Goal: Transaction & Acquisition: Obtain resource

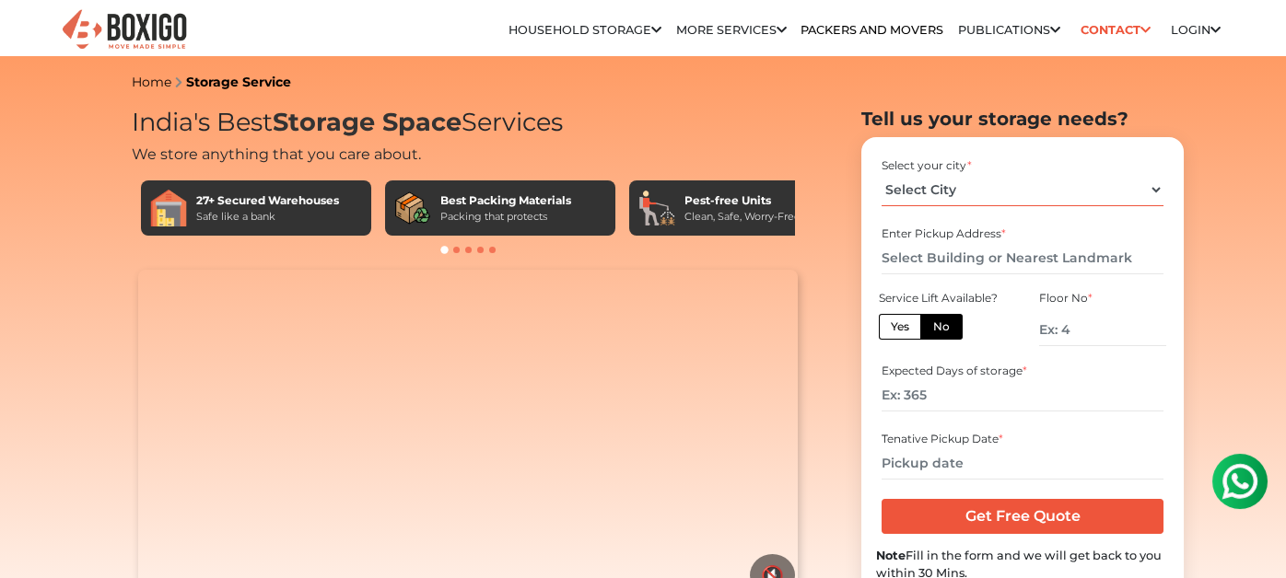
click at [957, 198] on select "Select City [GEOGRAPHIC_DATA] [GEOGRAPHIC_DATA] [GEOGRAPHIC_DATA] [GEOGRAPHIC_D…" at bounding box center [1021, 190] width 281 height 32
select select "[GEOGRAPHIC_DATA]"
click at [881, 181] on select "Select City [GEOGRAPHIC_DATA] [GEOGRAPHIC_DATA] [GEOGRAPHIC_DATA] [GEOGRAPHIC_D…" at bounding box center [1021, 190] width 281 height 32
click at [962, 259] on input "text" at bounding box center [1021, 258] width 281 height 32
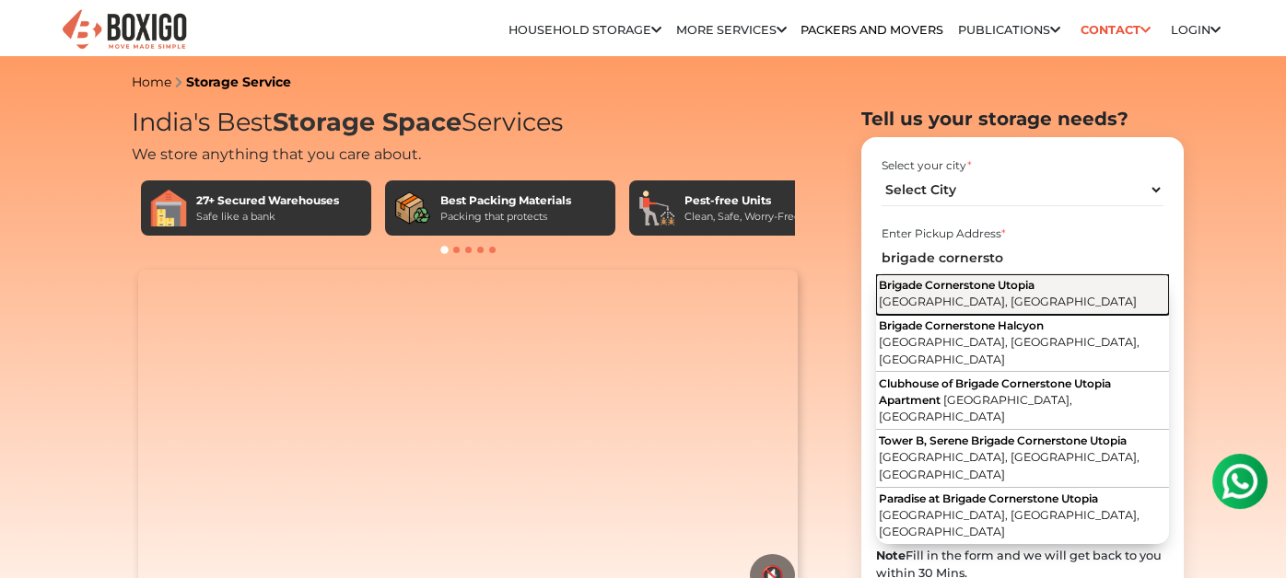
click at [960, 305] on span "[GEOGRAPHIC_DATA], [GEOGRAPHIC_DATA]" at bounding box center [1008, 302] width 258 height 14
type input "Brigade Cornerstone [GEOGRAPHIC_DATA], [GEOGRAPHIC_DATA], [GEOGRAPHIC_DATA]"
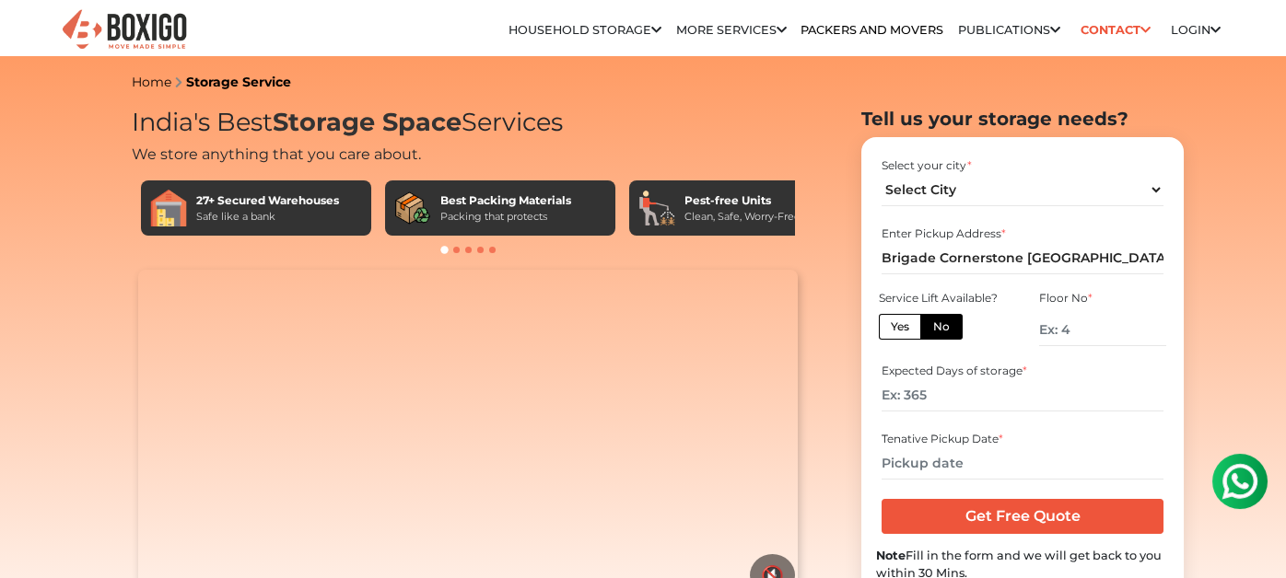
click at [899, 338] on label "Yes" at bounding box center [900, 327] width 42 height 26
click at [899, 331] on input "Yes" at bounding box center [897, 325] width 12 height 12
radio input "true"
click at [949, 412] on input "number" at bounding box center [1021, 395] width 281 height 32
type input "150"
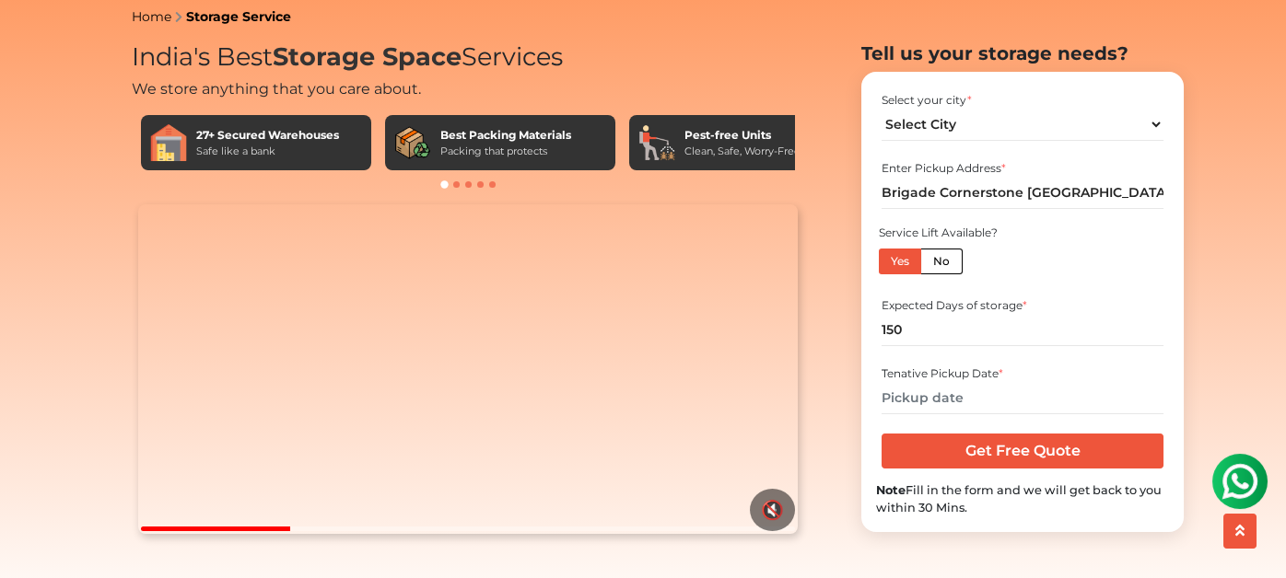
scroll to position [91, 0]
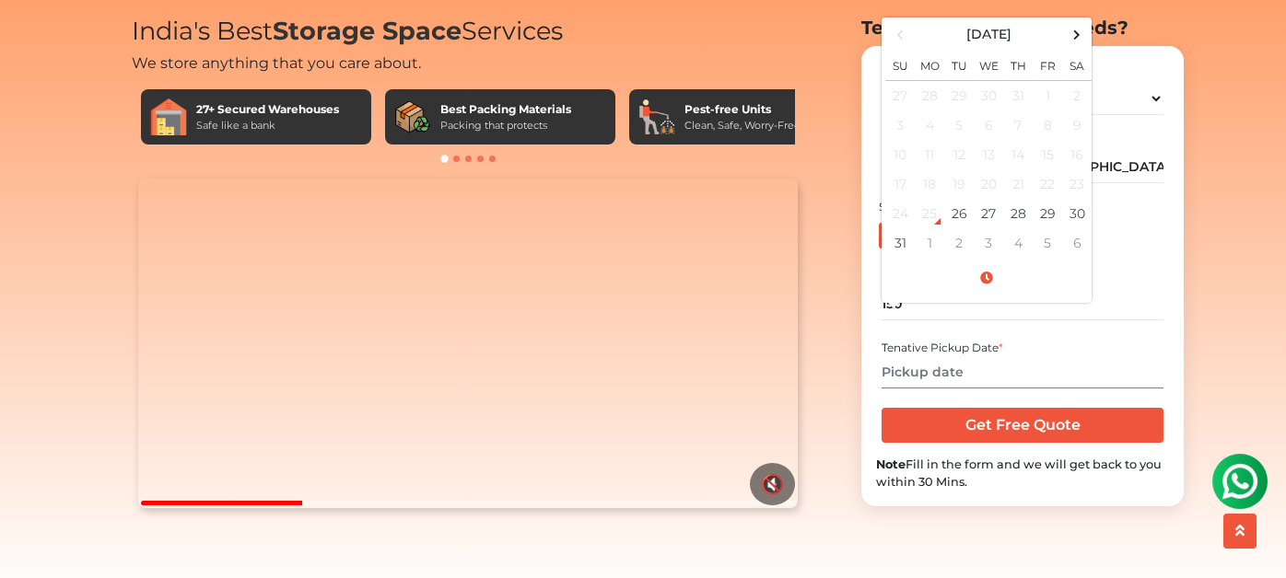
click at [959, 389] on input "text" at bounding box center [1021, 372] width 281 height 32
click at [1077, 47] on span at bounding box center [1077, 34] width 25 height 25
click at [1070, 199] on td "27" at bounding box center [1076, 183] width 29 height 29
type input "[DATE] 12:00 AM"
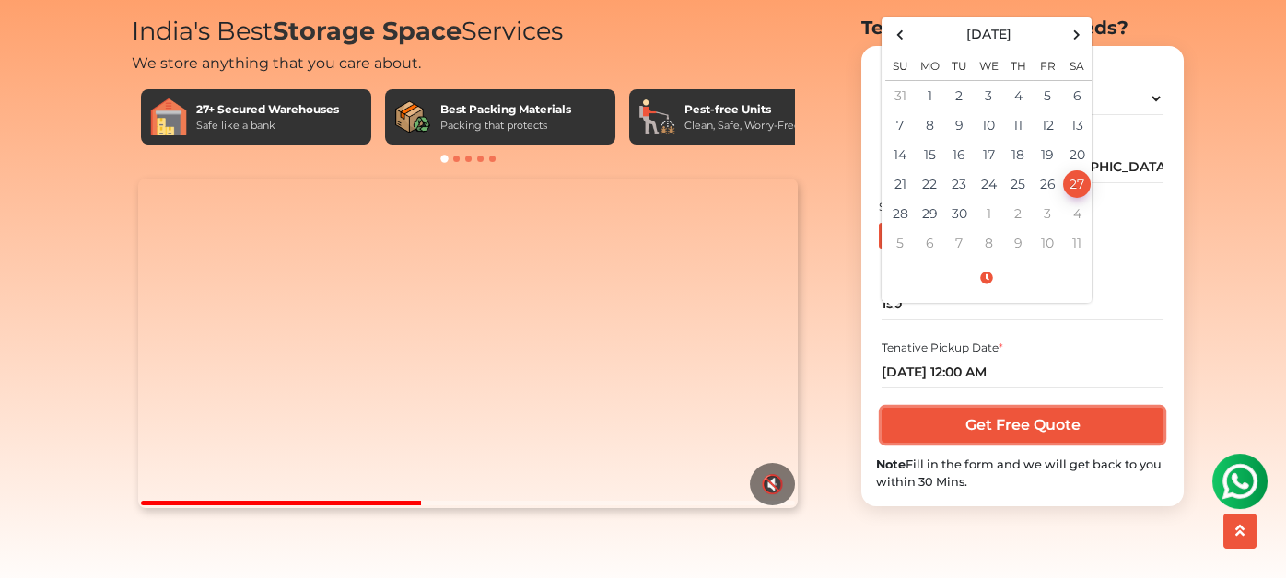
click at [1059, 443] on input "Get Free Quote" at bounding box center [1021, 425] width 281 height 35
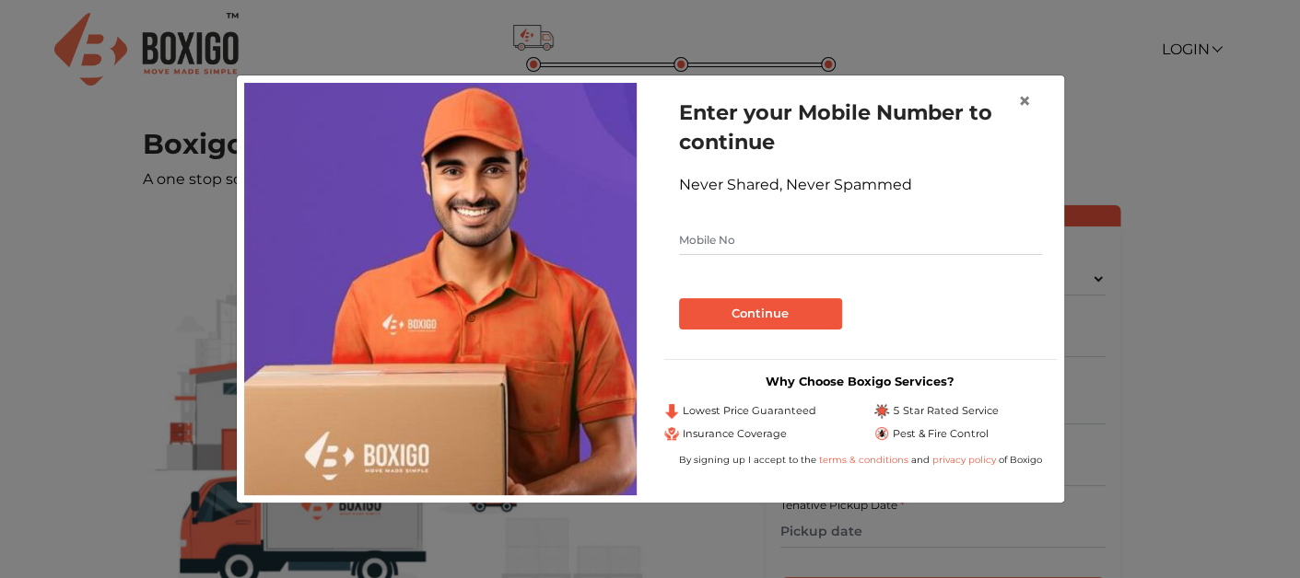
click at [808, 238] on input "text" at bounding box center [860, 240] width 363 height 29
type input "9811691491"
click at [833, 304] on button "Continue" at bounding box center [760, 313] width 163 height 31
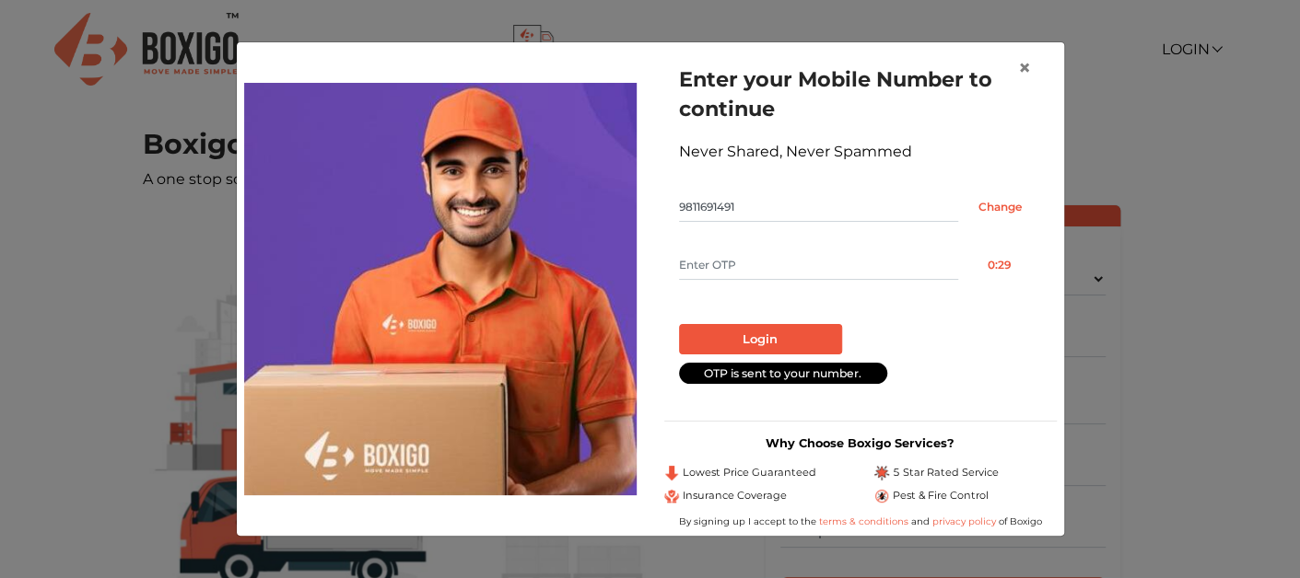
click at [812, 269] on input "text" at bounding box center [818, 265] width 279 height 29
type input "3744"
click at [784, 334] on button "Login" at bounding box center [760, 339] width 163 height 31
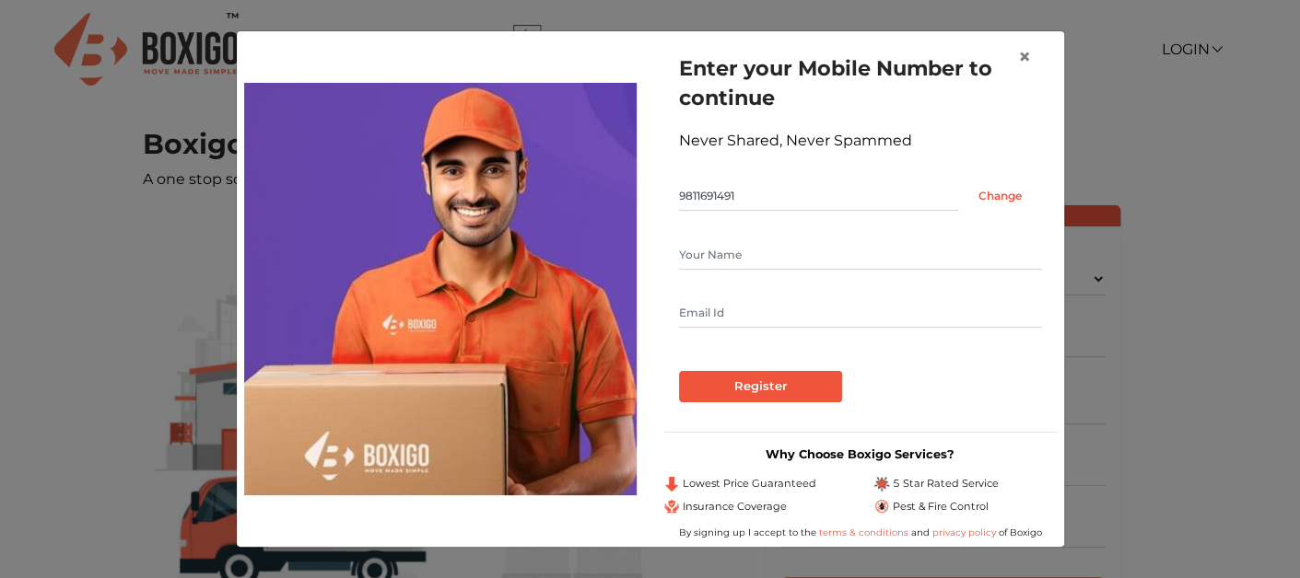
click at [783, 258] on input "text" at bounding box center [860, 254] width 363 height 29
type input "Prapti"
type input "praptigrover93@gmail.com"
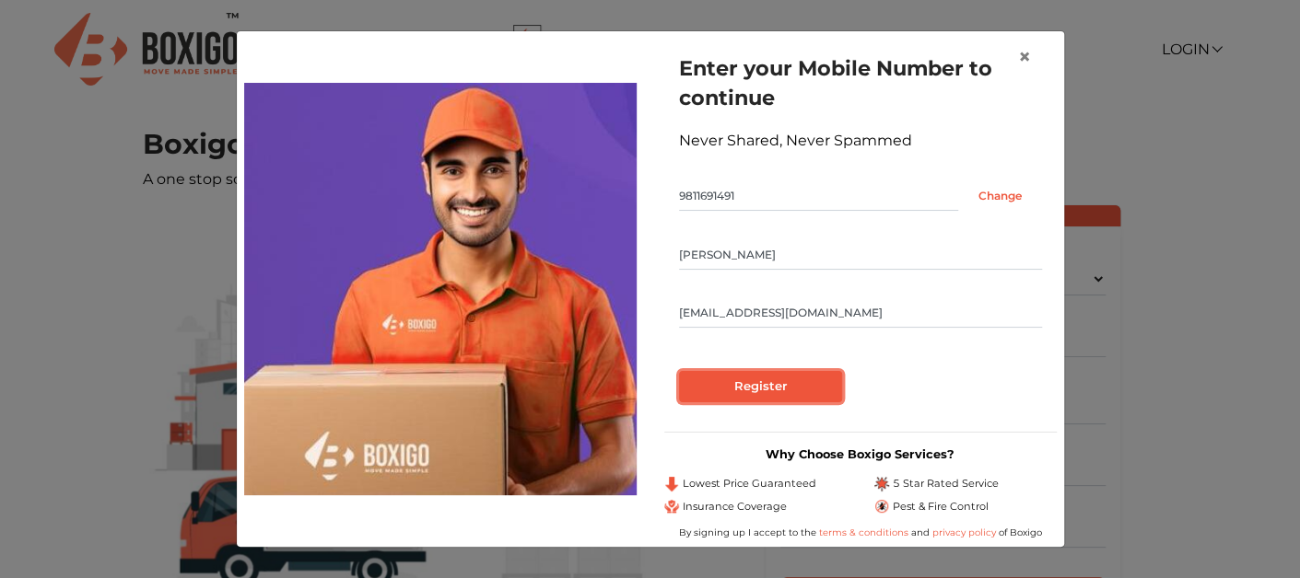
click at [771, 390] on input "Register" at bounding box center [760, 386] width 163 height 31
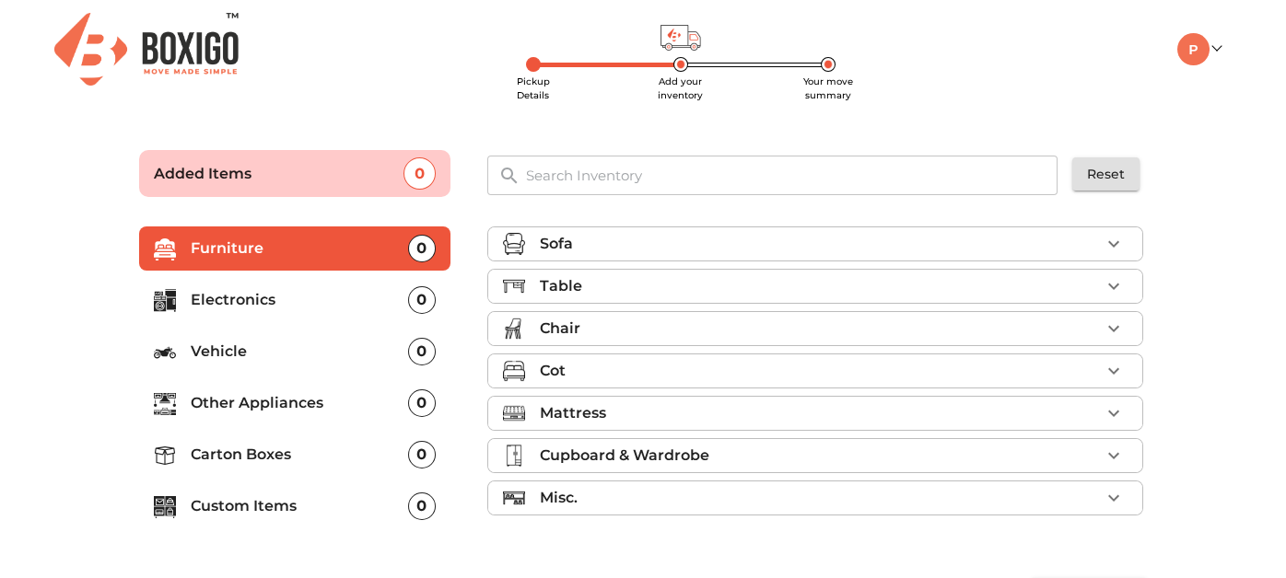
click at [650, 242] on div "Sofa" at bounding box center [820, 244] width 560 height 22
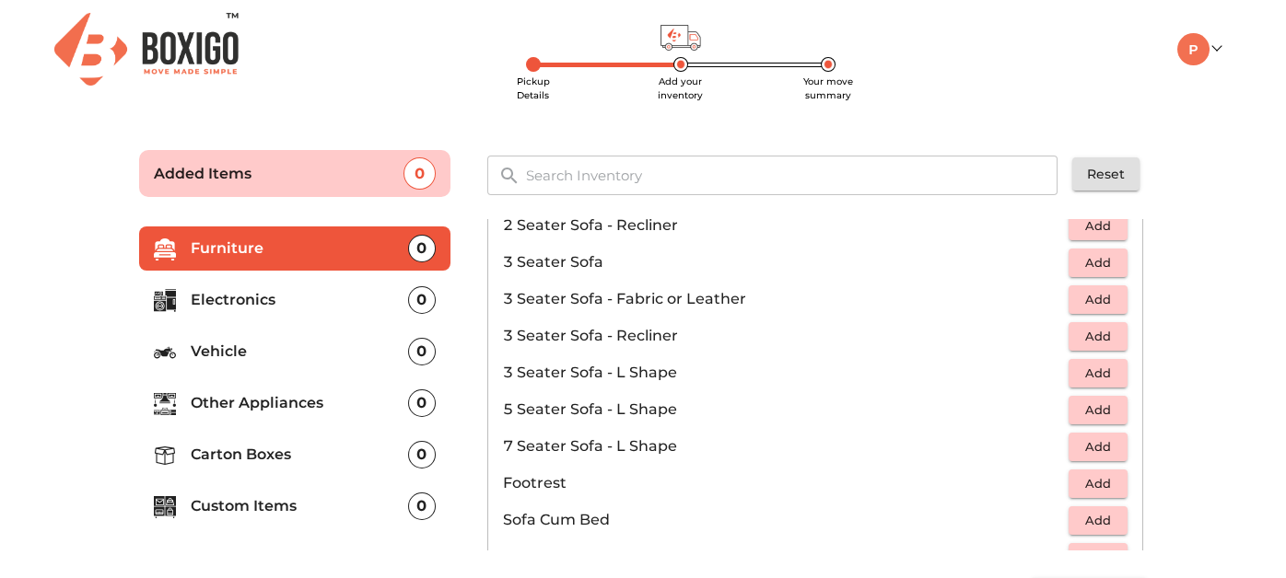
scroll to position [276, 0]
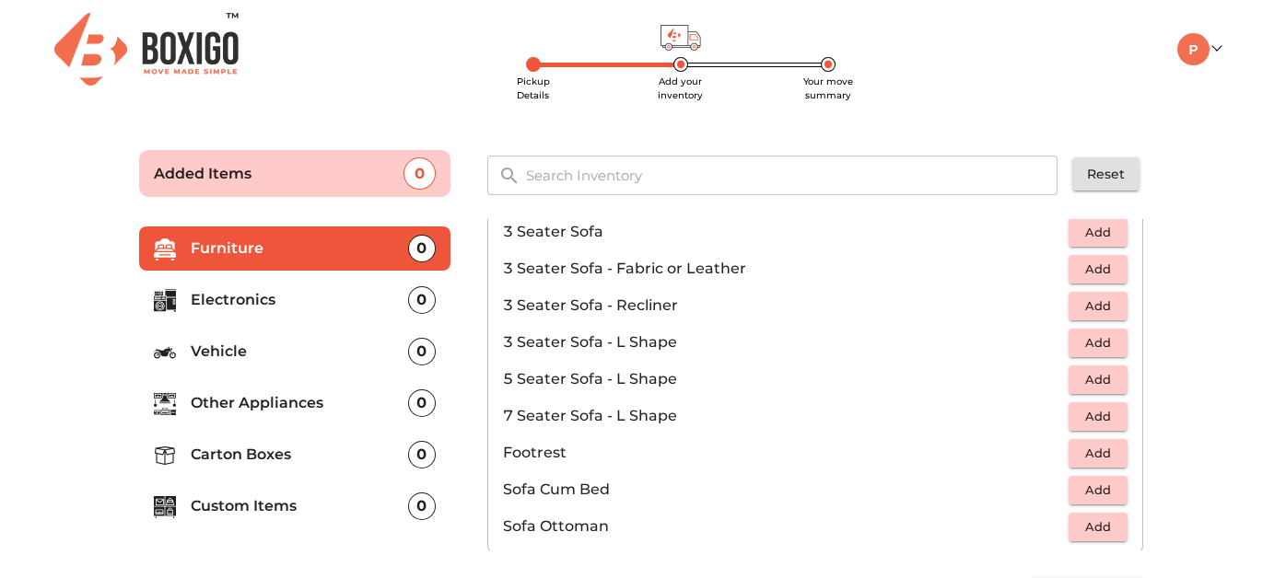
click at [1096, 391] on button "Add" at bounding box center [1097, 380] width 59 height 29
drag, startPoint x: 519, startPoint y: 379, endPoint x: 997, endPoint y: 379, distance: 477.1
click at [997, 379] on p "5 Seater Sofa - L Shape" at bounding box center [773, 379] width 541 height 22
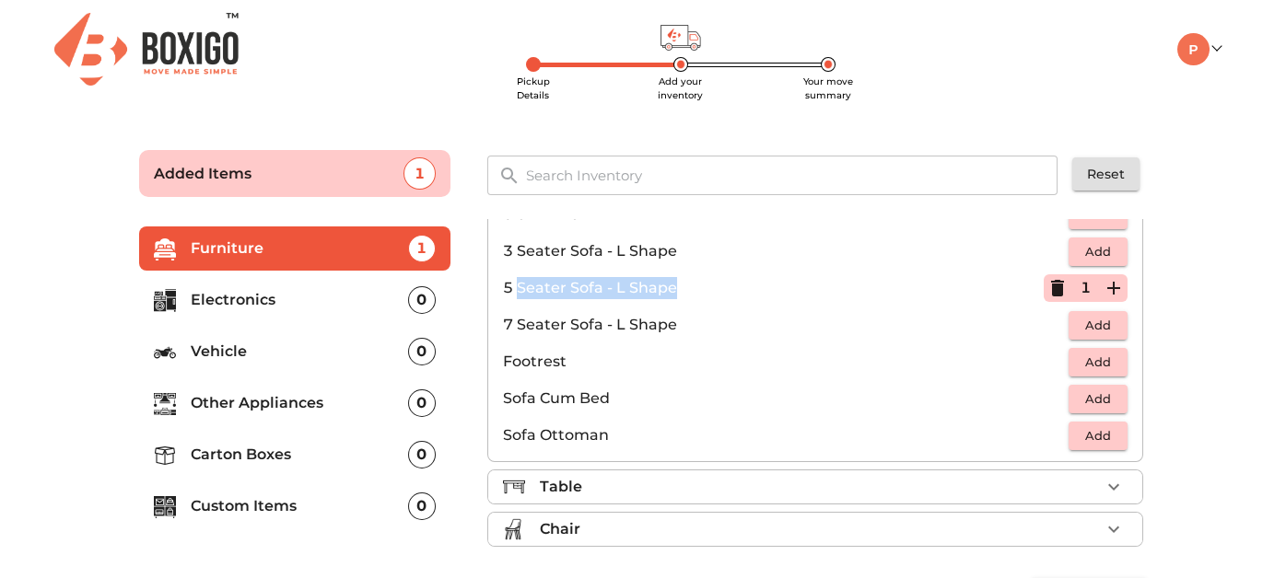
scroll to position [460, 0]
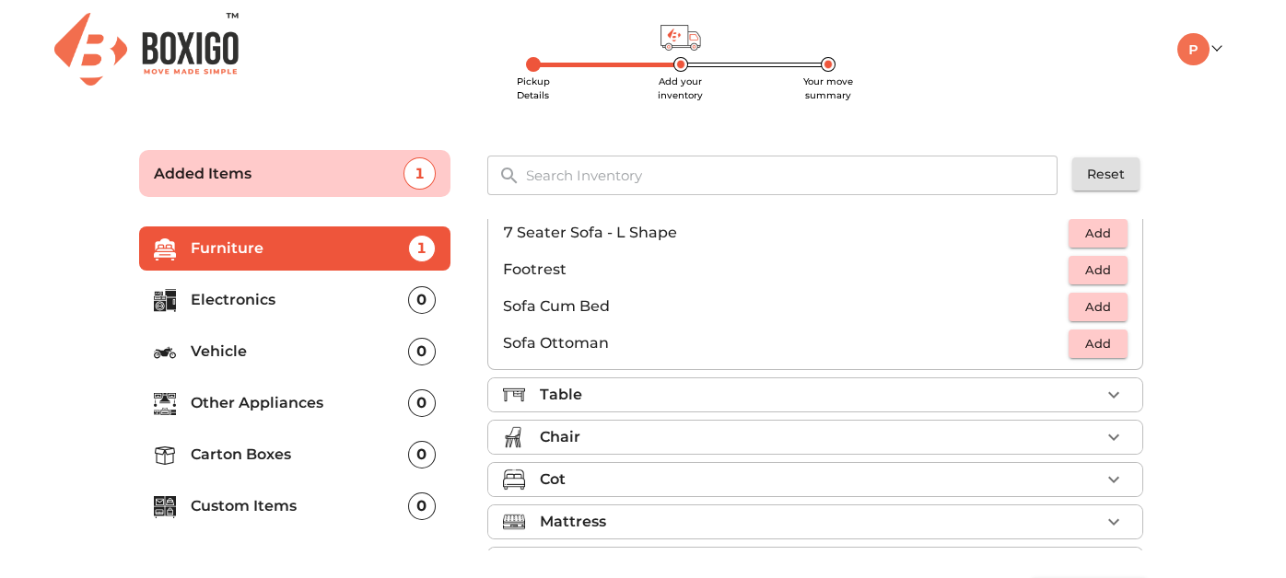
click at [681, 390] on div "Table" at bounding box center [820, 395] width 560 height 22
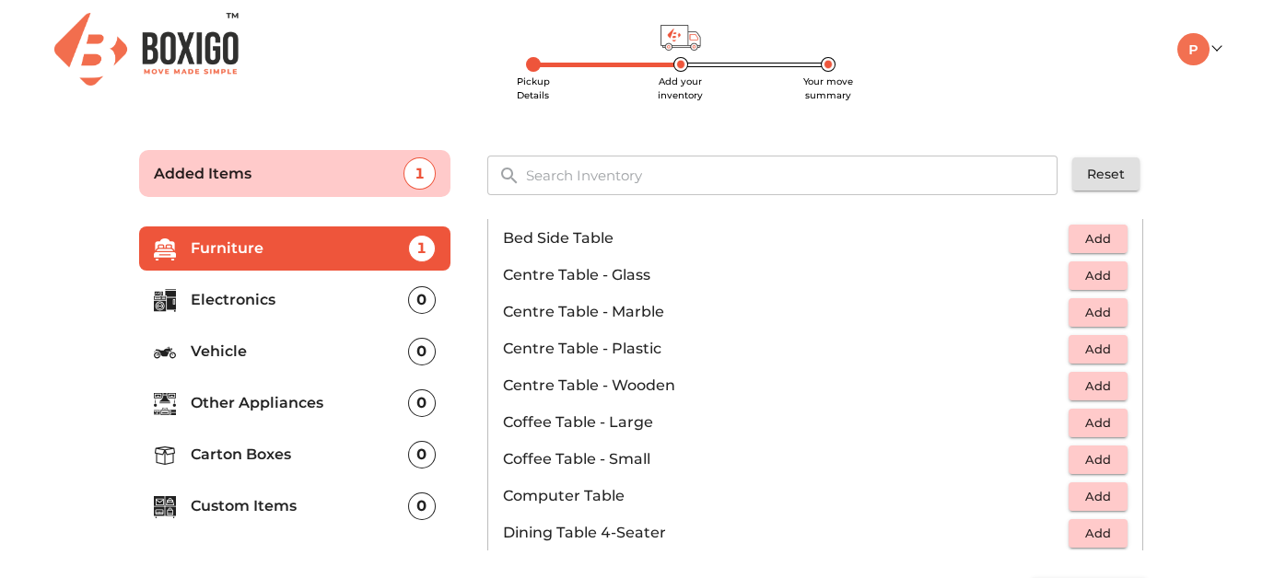
scroll to position [0, 0]
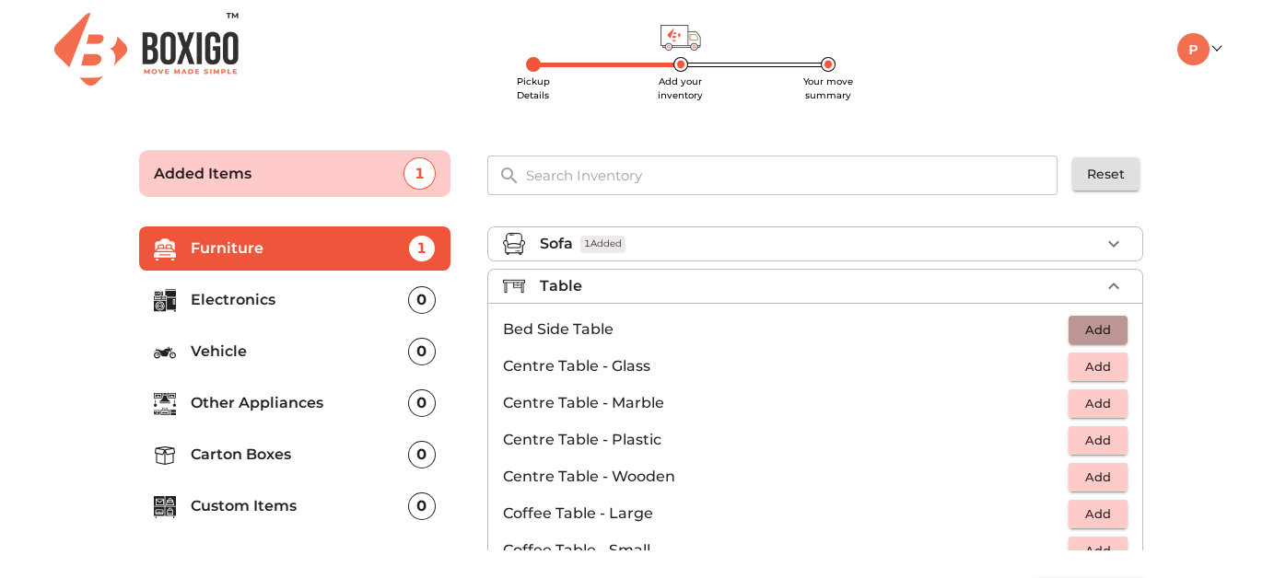
click at [1102, 327] on span "Add" at bounding box center [1098, 330] width 41 height 21
click at [1102, 327] on icon "button" at bounding box center [1113, 330] width 22 height 22
click at [1106, 365] on span "Add" at bounding box center [1098, 366] width 41 height 21
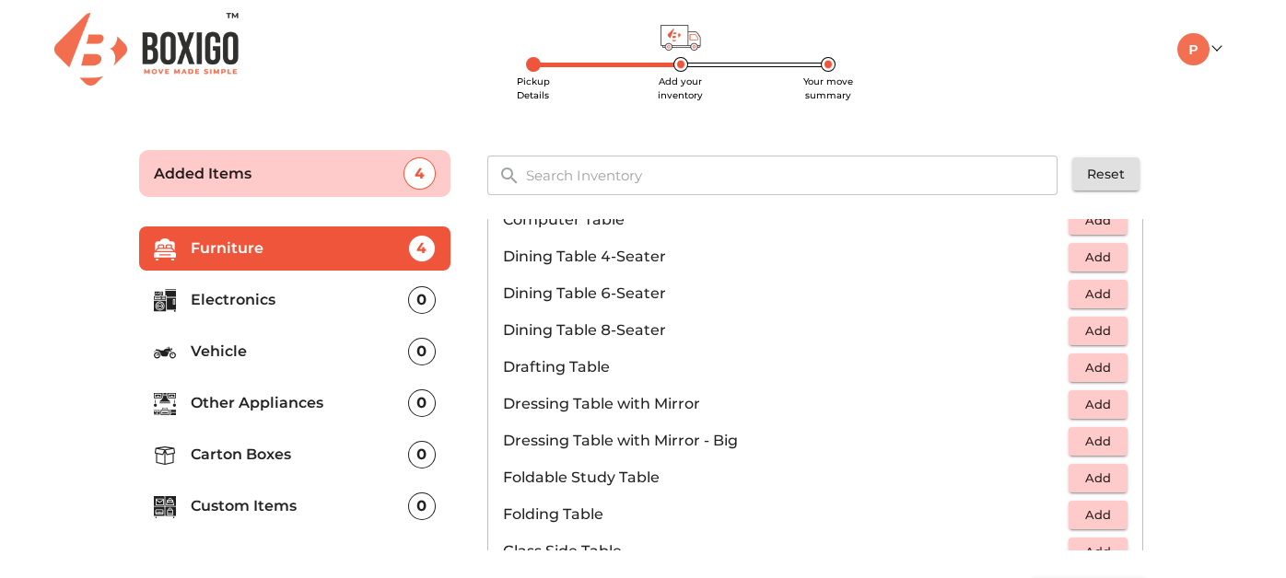
scroll to position [276, 0]
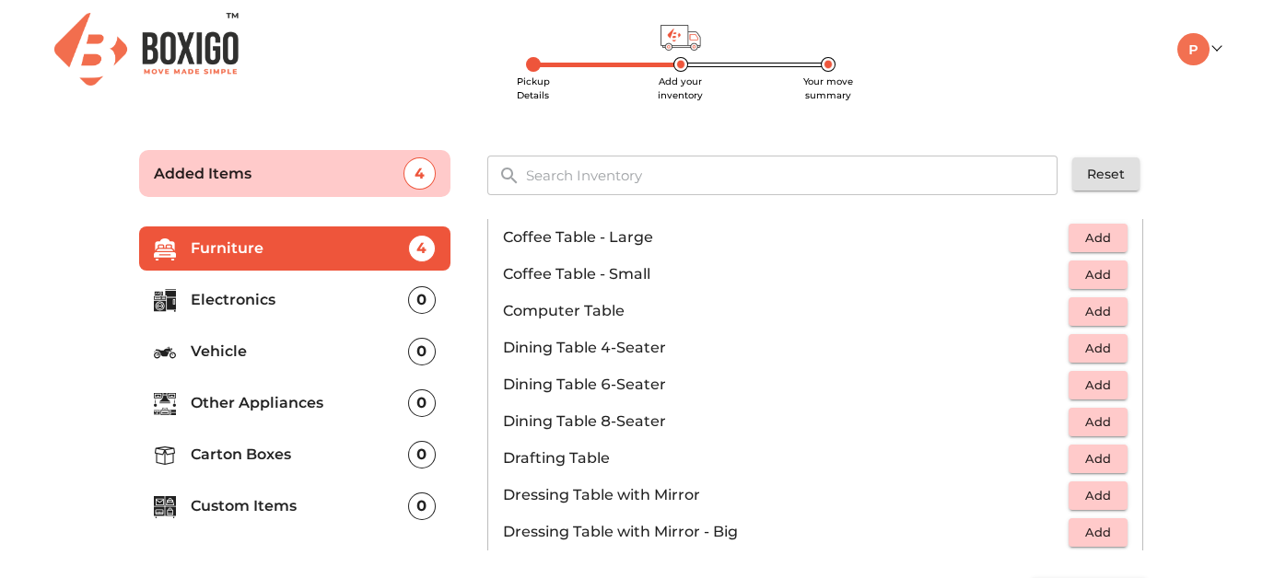
click at [1096, 309] on span "Add" at bounding box center [1098, 311] width 41 height 21
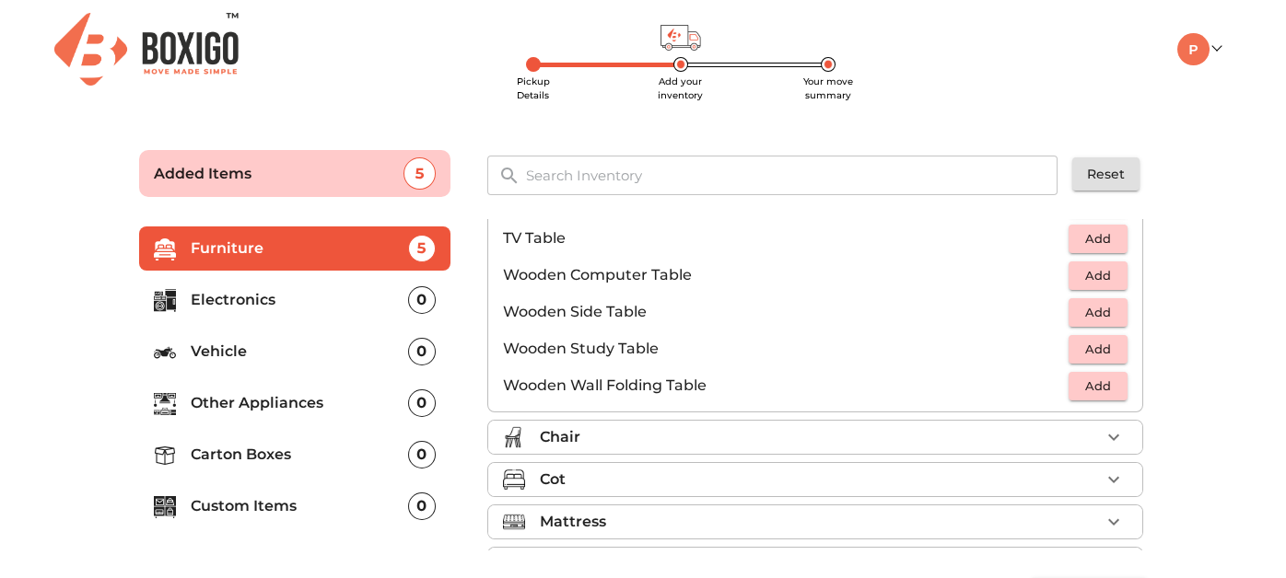
scroll to position [1278, 0]
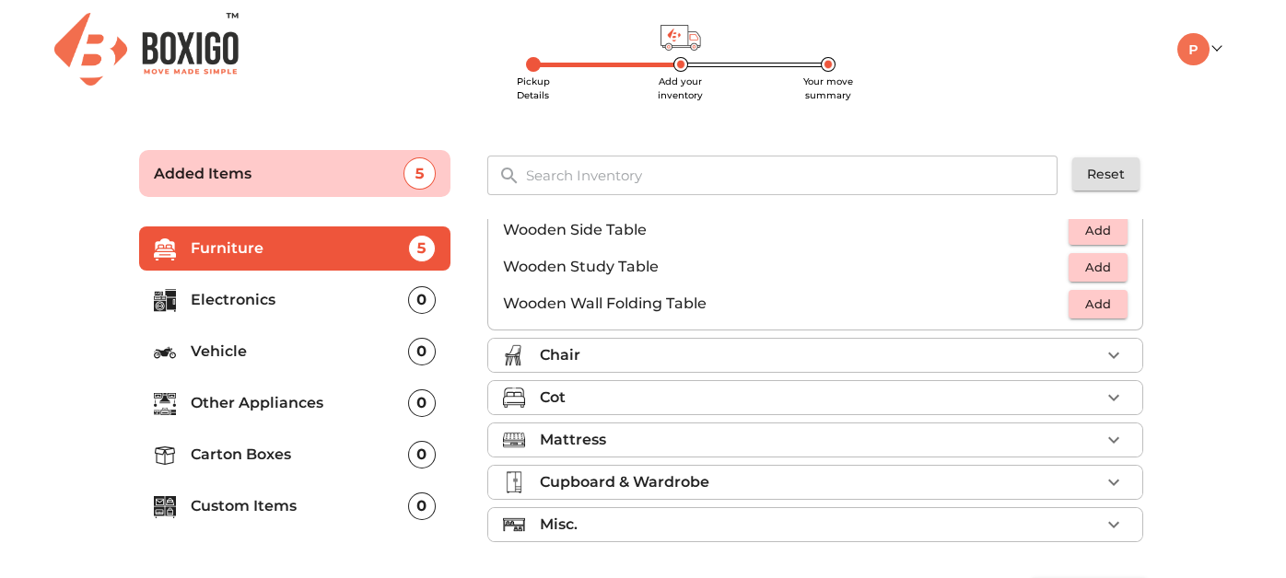
click at [824, 344] on div "Chair" at bounding box center [820, 355] width 560 height 22
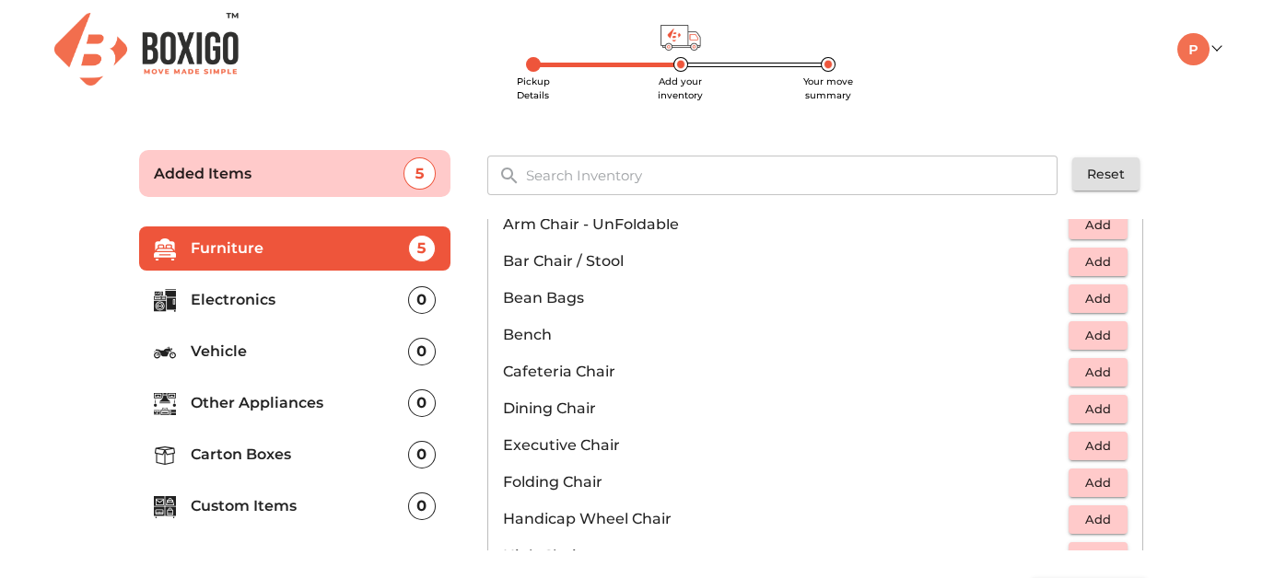
scroll to position [276, 0]
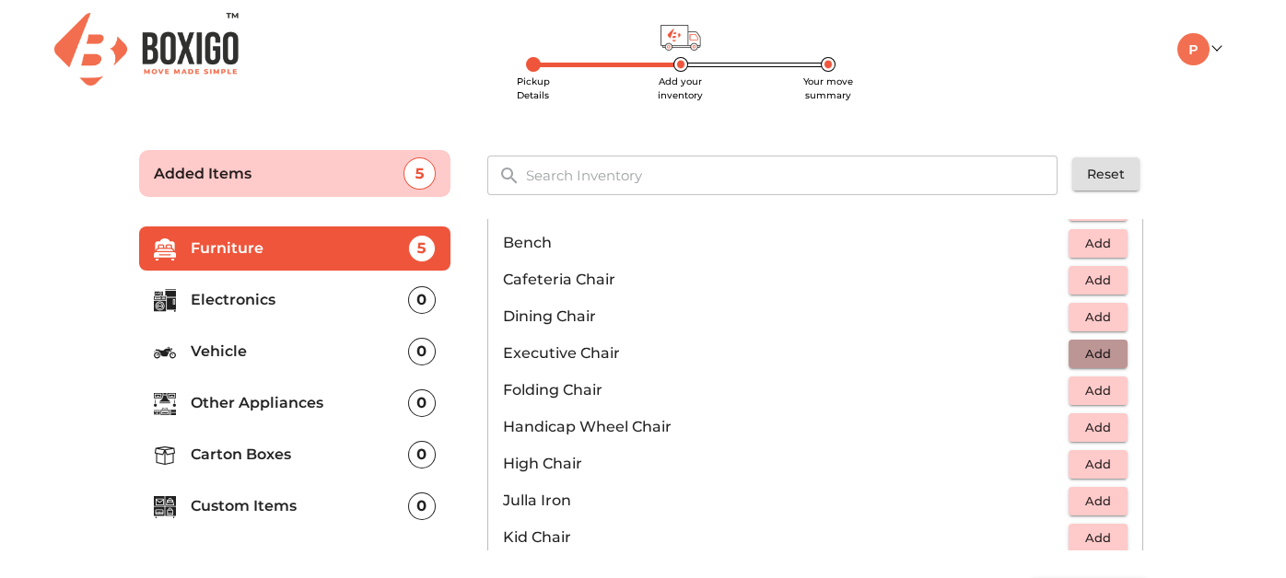
click at [1085, 347] on span "Add" at bounding box center [1098, 354] width 41 height 21
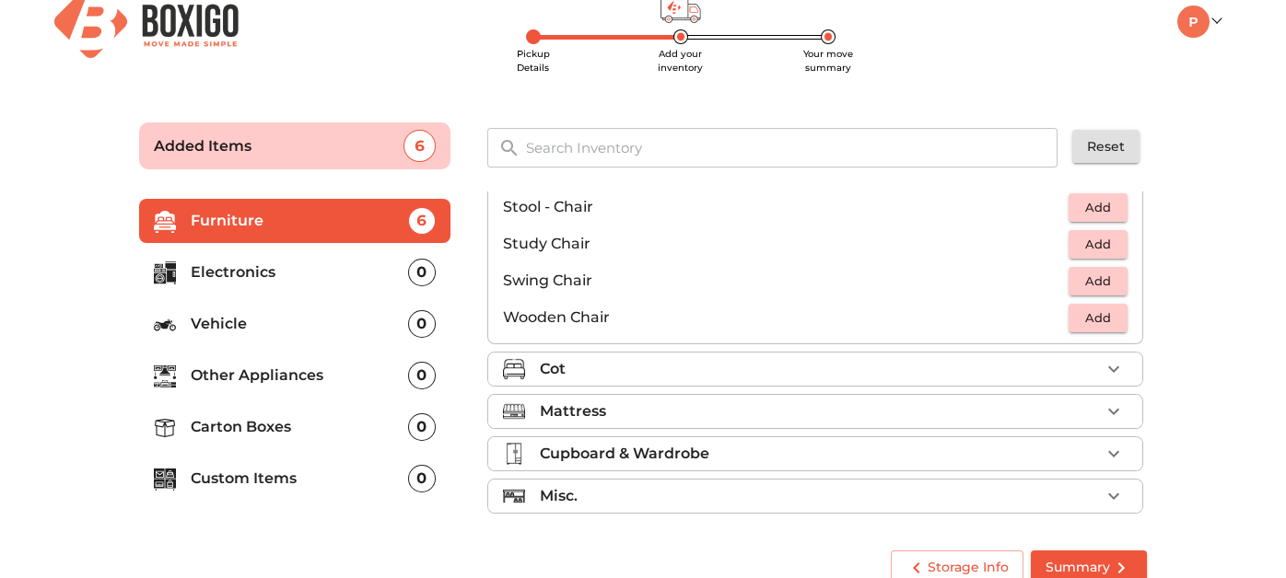
scroll to position [52, 0]
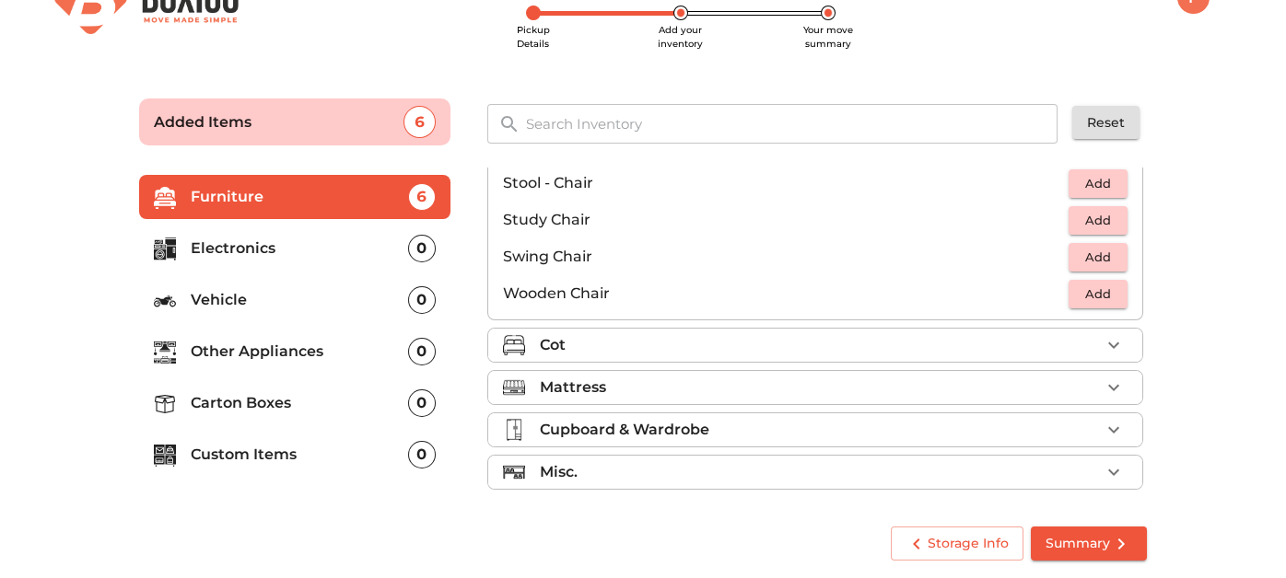
click at [825, 340] on div "Cot" at bounding box center [820, 345] width 560 height 22
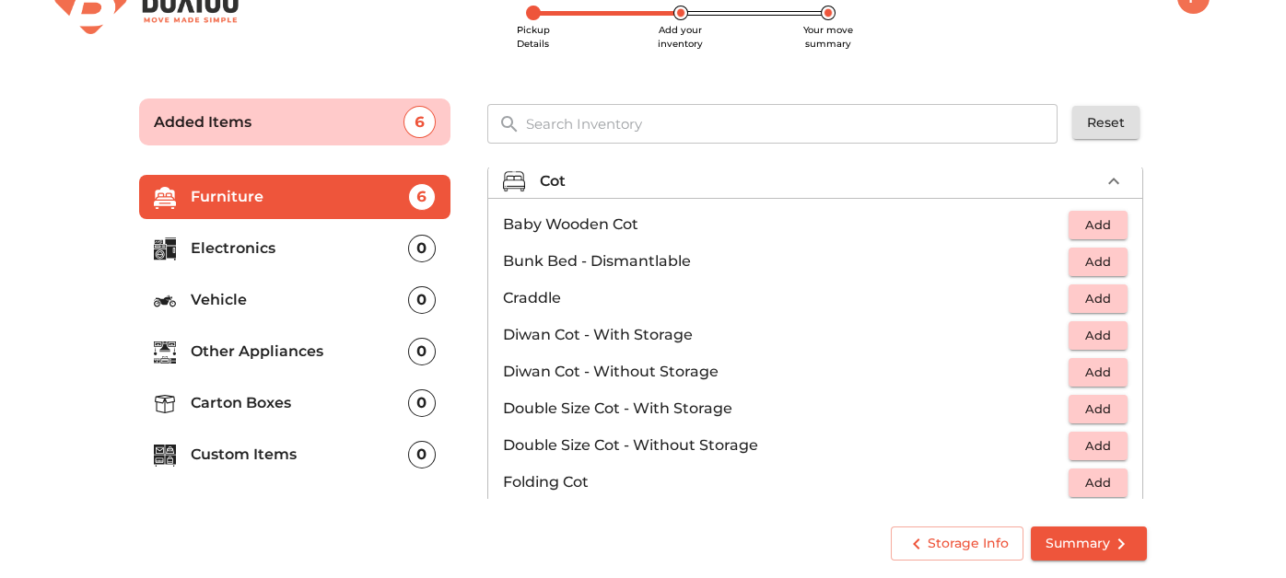
scroll to position [132, 0]
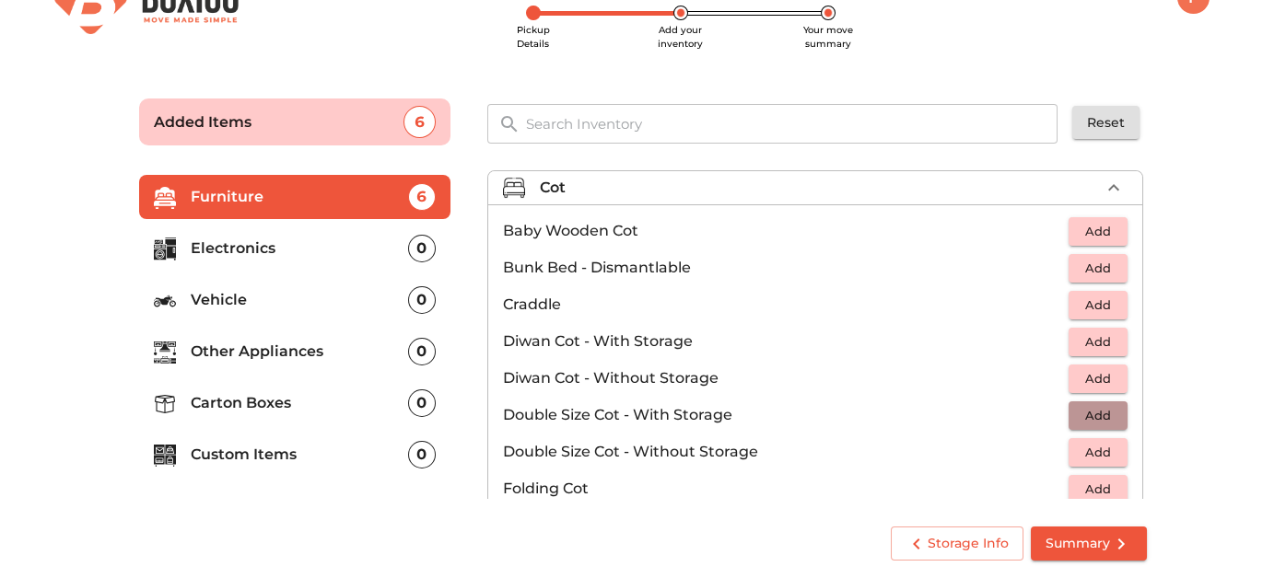
click at [1090, 416] on span "Add" at bounding box center [1098, 415] width 41 height 21
click at [1102, 414] on icon "button" at bounding box center [1113, 415] width 22 height 22
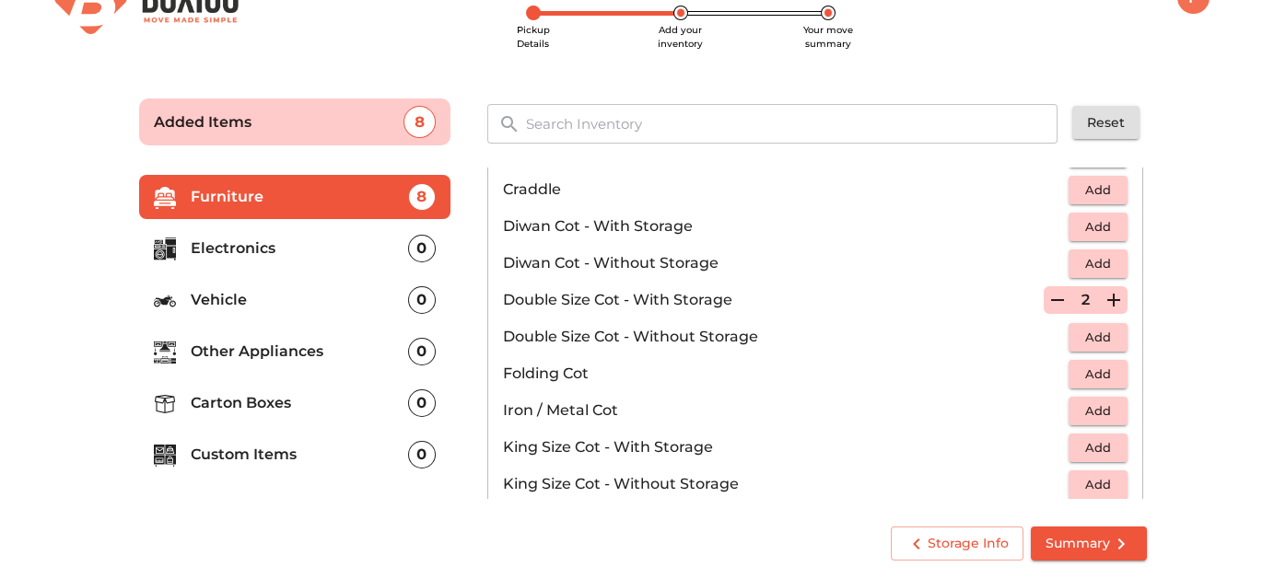
scroll to position [223, 0]
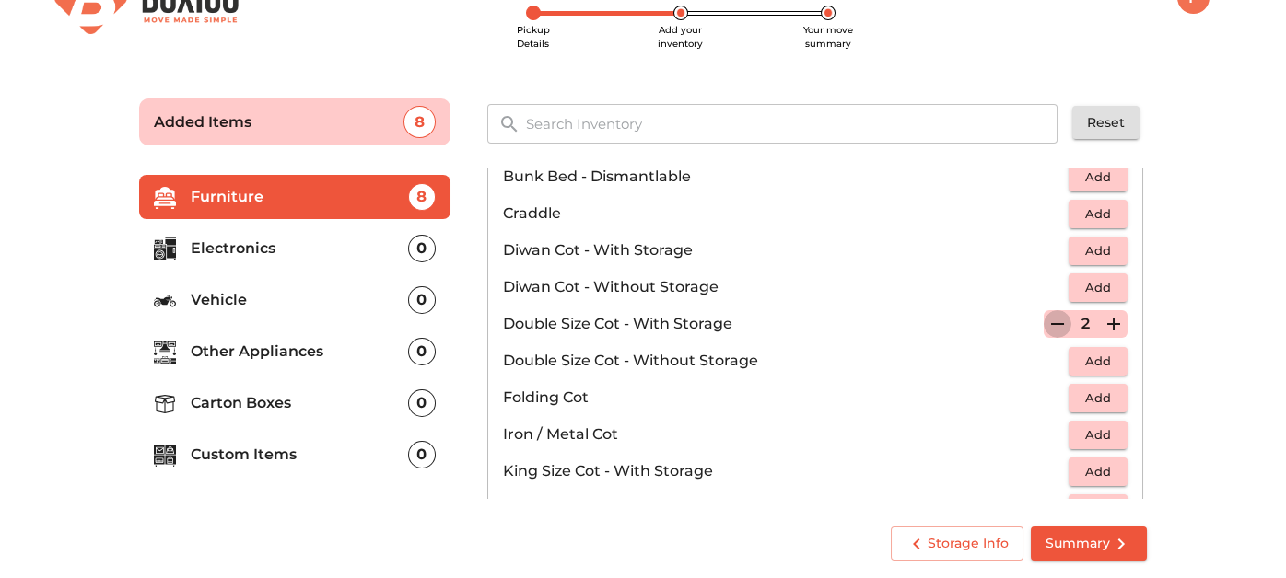
click at [1046, 330] on icon "button" at bounding box center [1057, 324] width 22 height 22
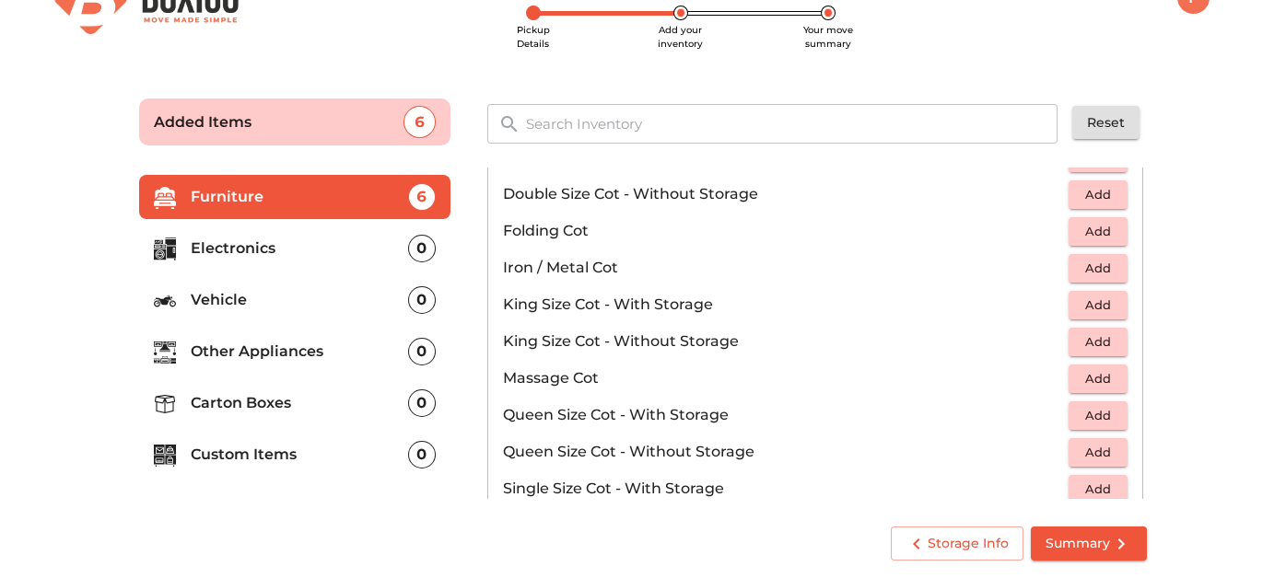
scroll to position [408, 0]
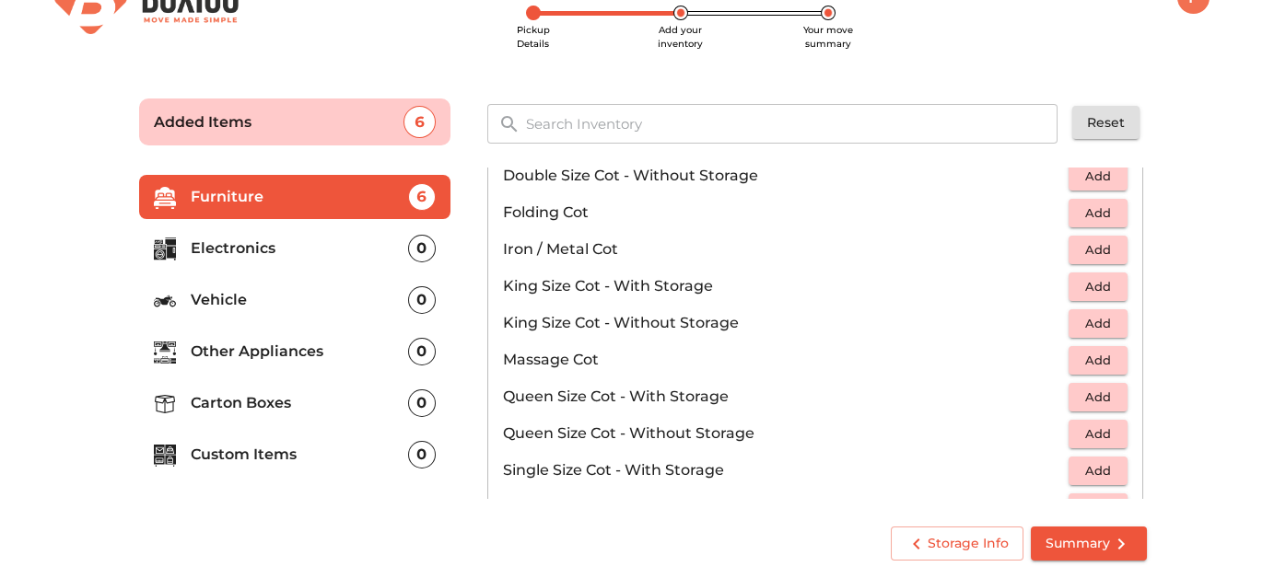
click at [1082, 288] on span "Add" at bounding box center [1098, 286] width 41 height 21
click at [1053, 292] on icon "button" at bounding box center [1057, 286] width 22 height 22
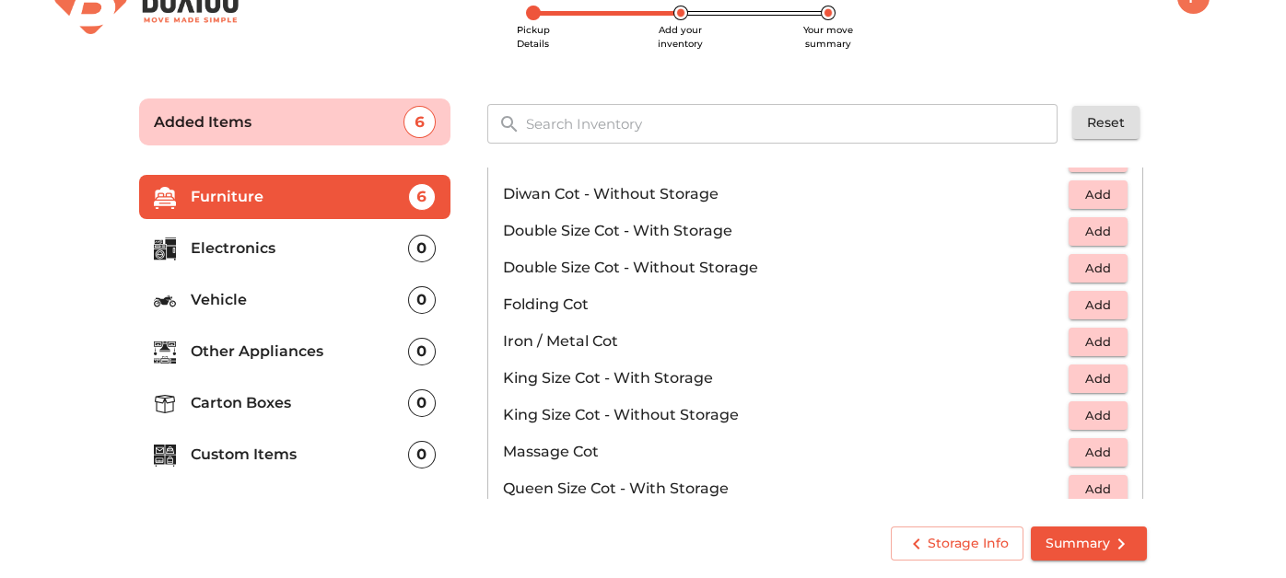
scroll to position [223, 0]
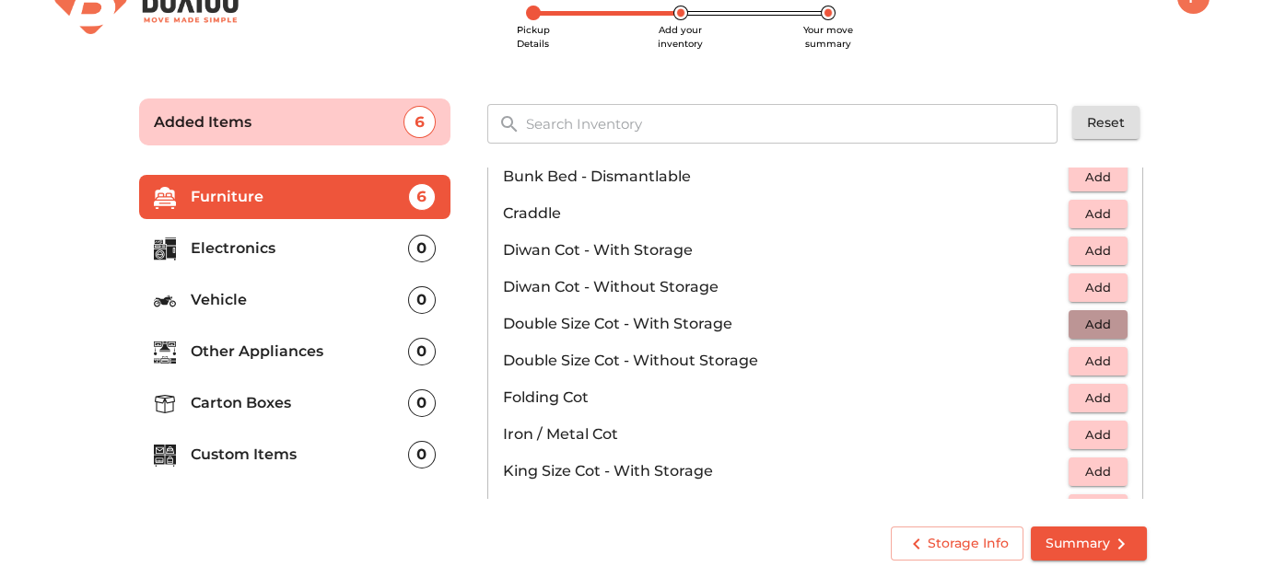
click at [1078, 322] on span "Add" at bounding box center [1098, 324] width 41 height 21
click at [1102, 319] on icon "button" at bounding box center [1113, 324] width 22 height 22
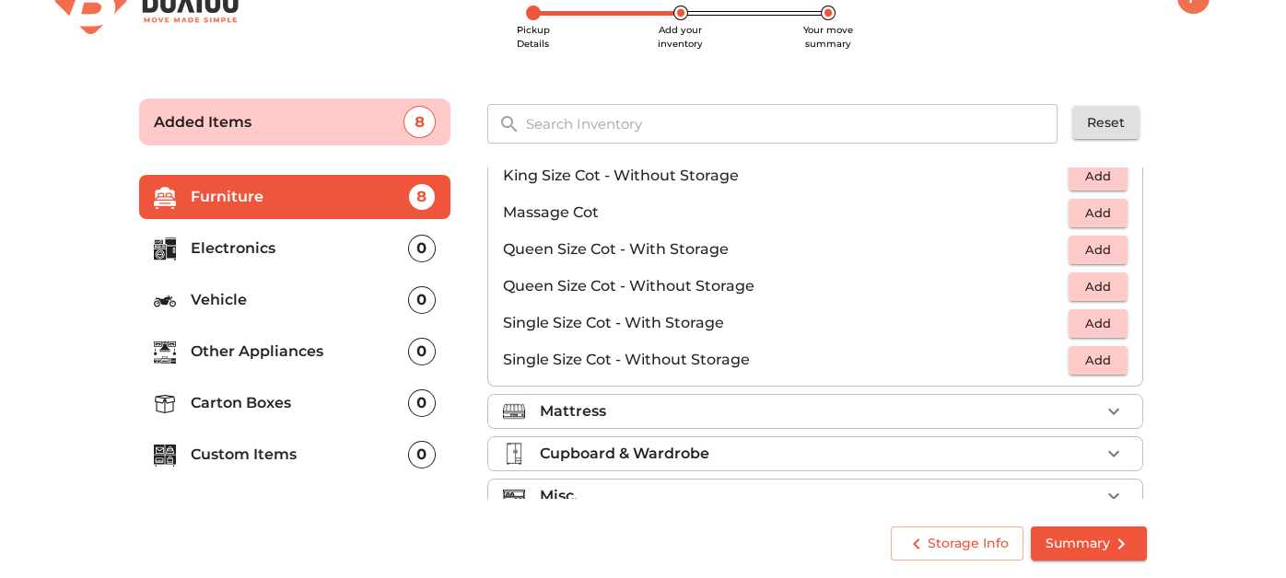
scroll to position [579, 0]
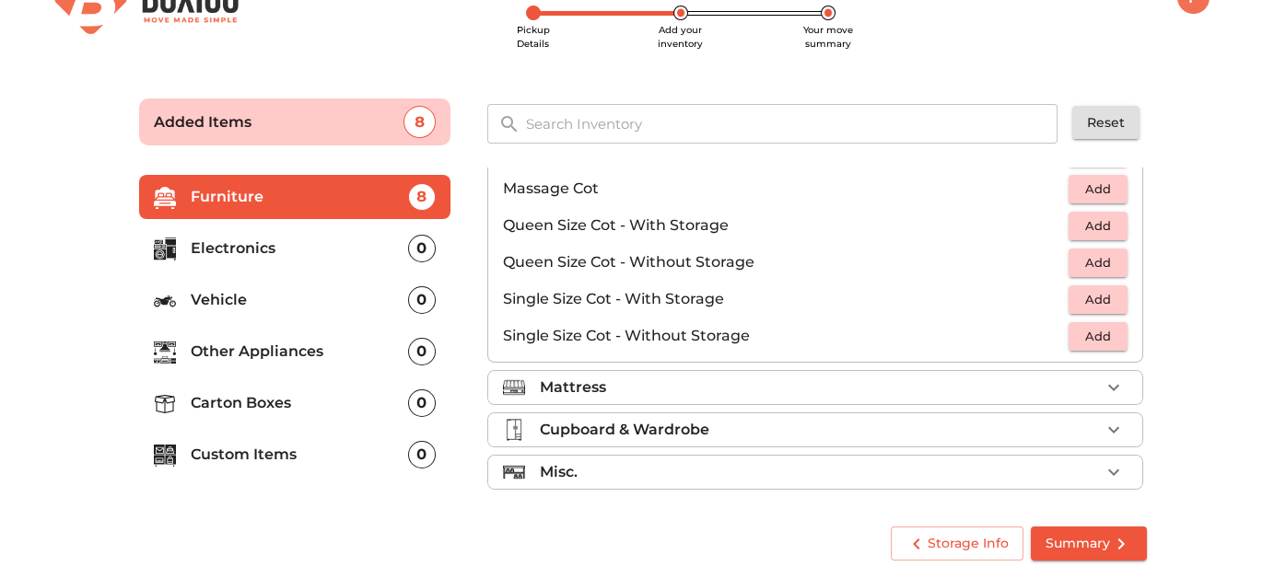
click at [788, 379] on div "Mattress" at bounding box center [820, 388] width 560 height 22
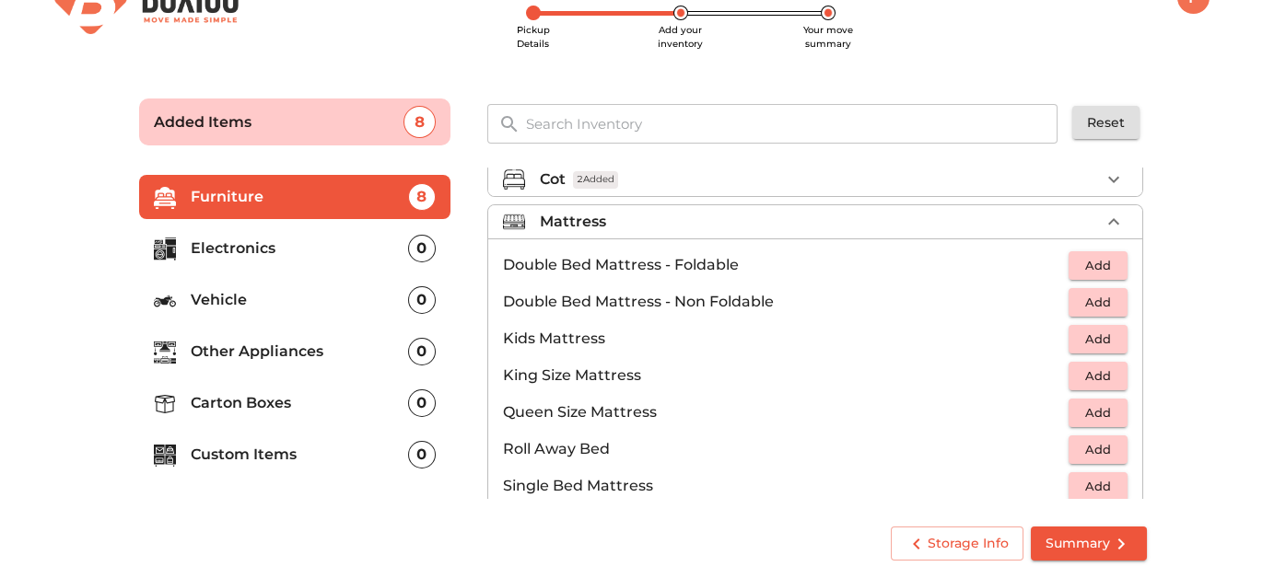
scroll to position [100, 0]
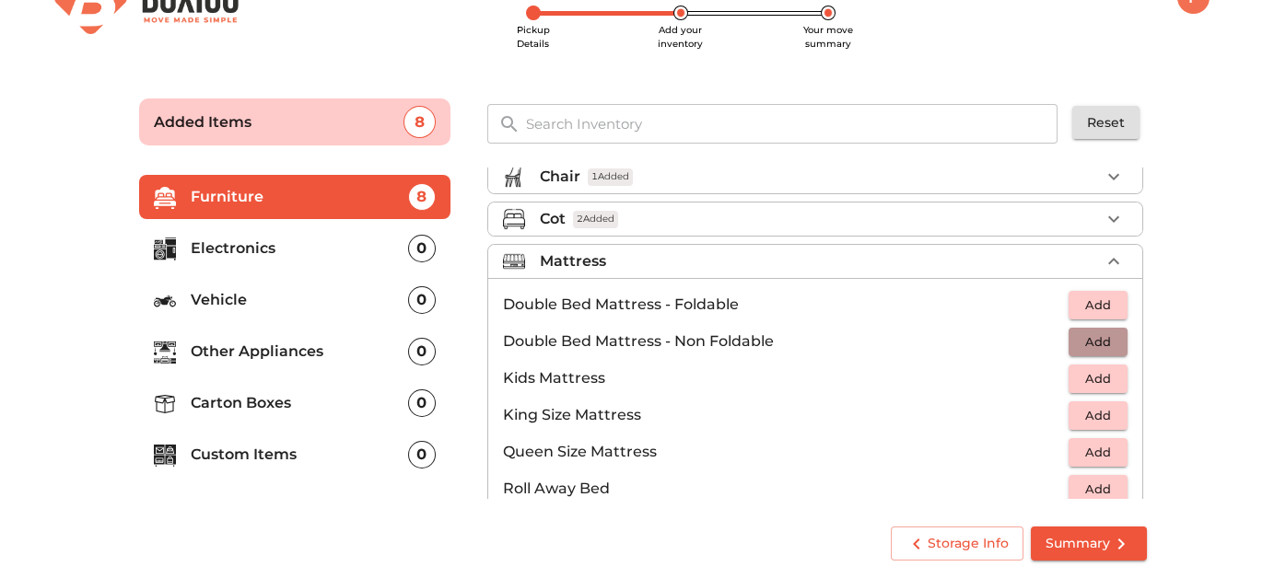
click at [1078, 341] on span "Add" at bounding box center [1098, 342] width 41 height 21
click at [1084, 297] on span "Add" at bounding box center [1098, 305] width 41 height 21
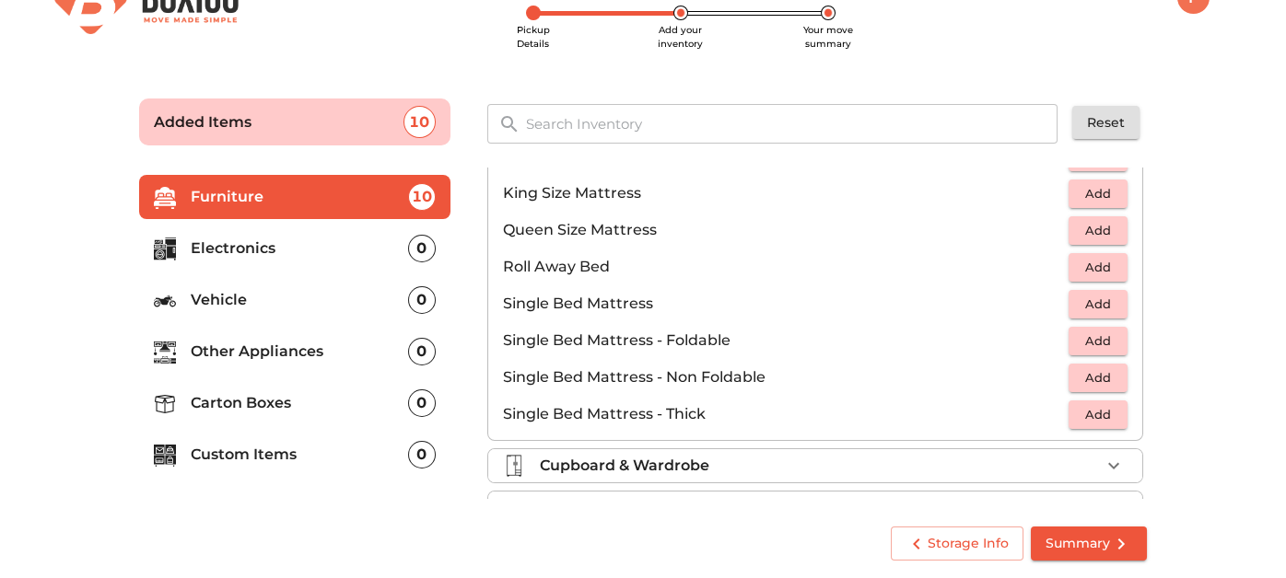
scroll to position [358, 0]
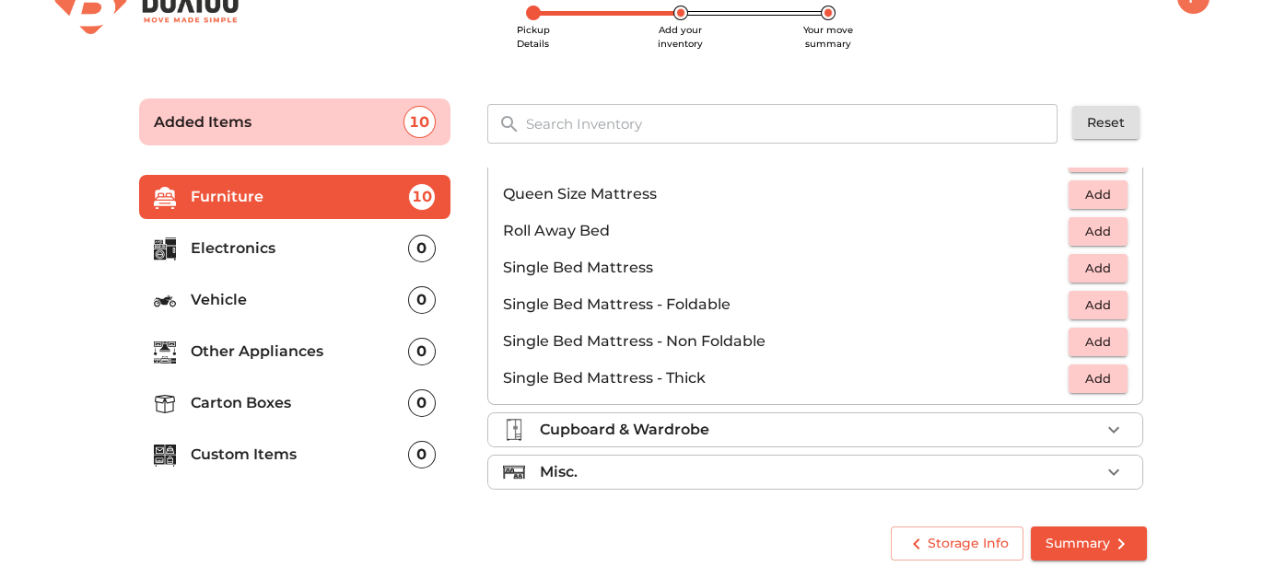
click at [787, 419] on div "Cupboard & Wardrobe" at bounding box center [820, 430] width 560 height 22
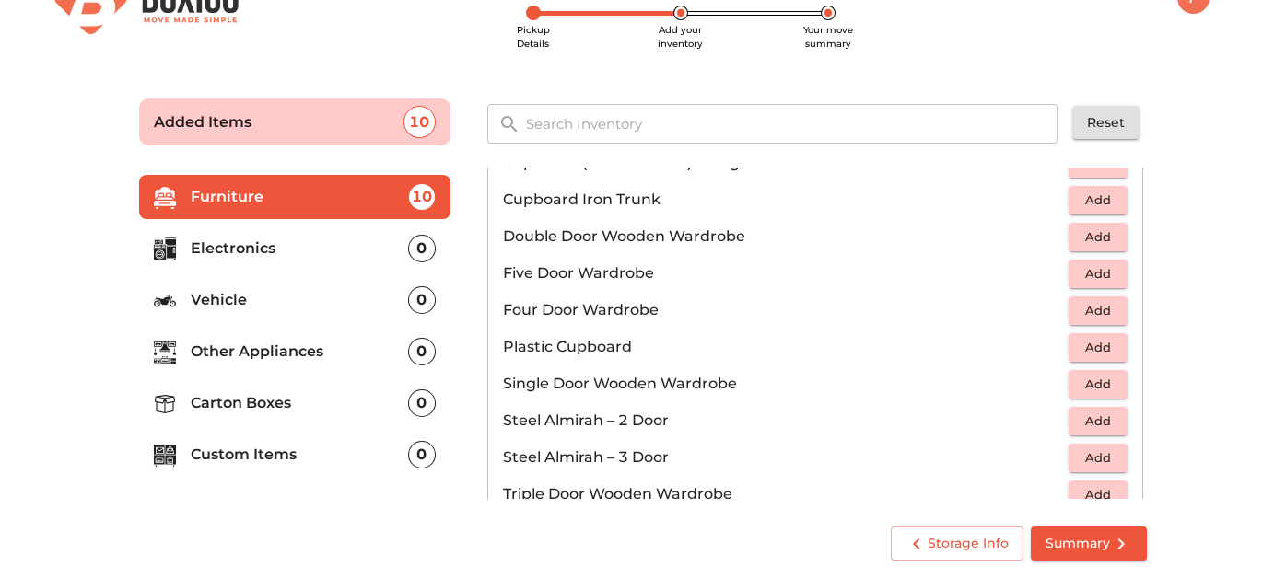
scroll to position [175, 0]
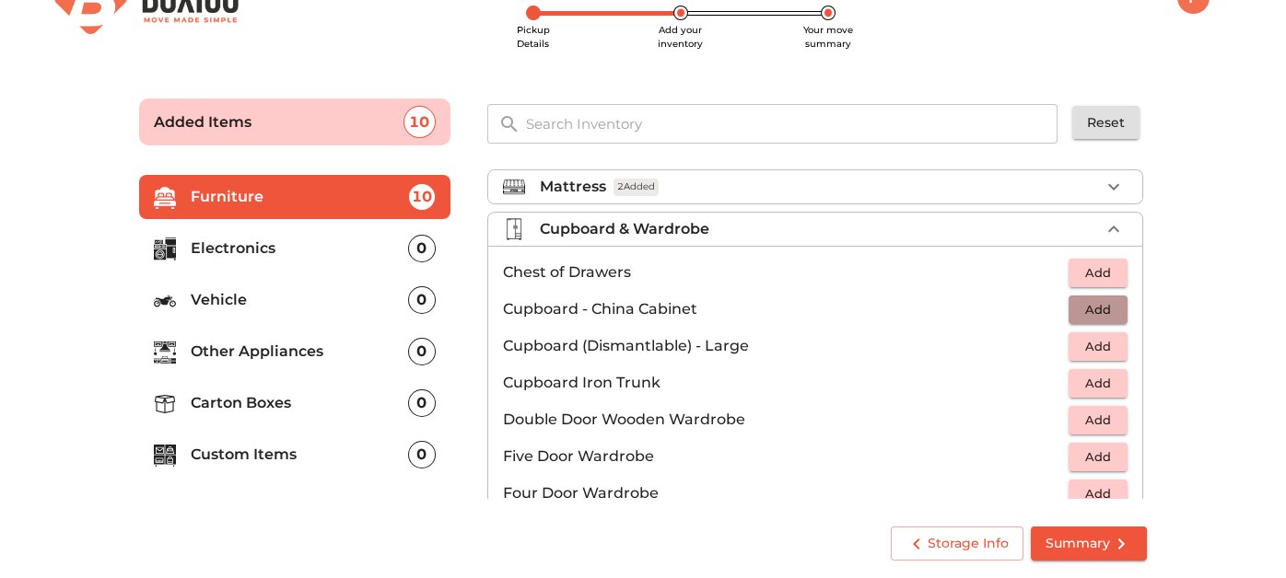
click at [1094, 308] on span "Add" at bounding box center [1098, 309] width 41 height 21
click at [1051, 308] on icon "button" at bounding box center [1057, 309] width 13 height 17
click at [1080, 338] on span "Add" at bounding box center [1098, 346] width 41 height 21
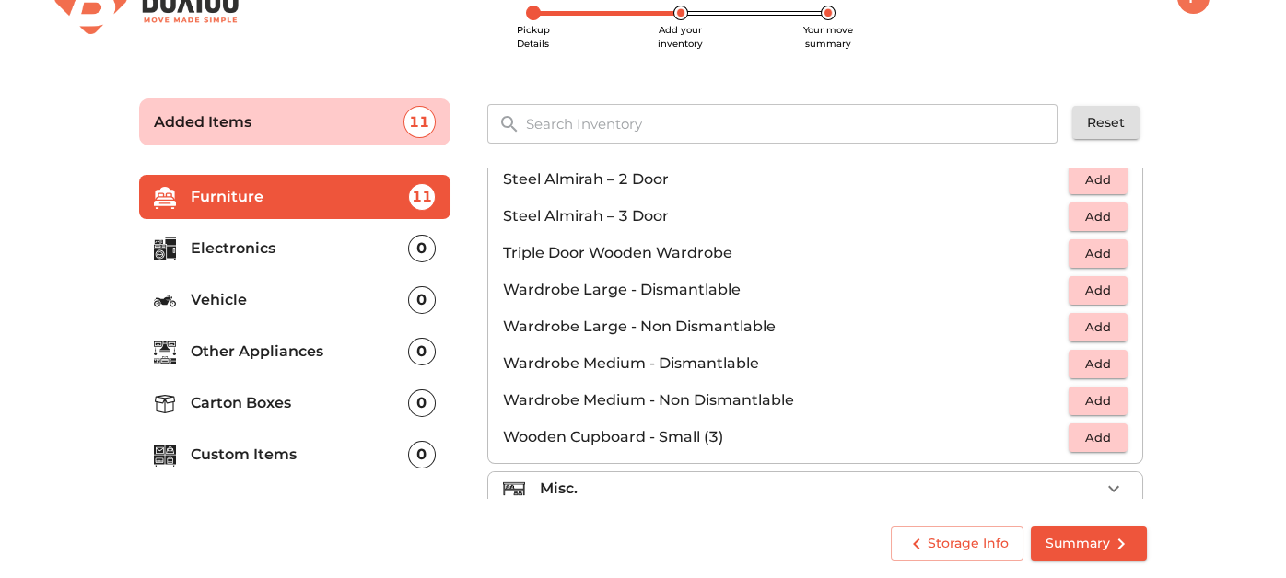
scroll to position [616, 0]
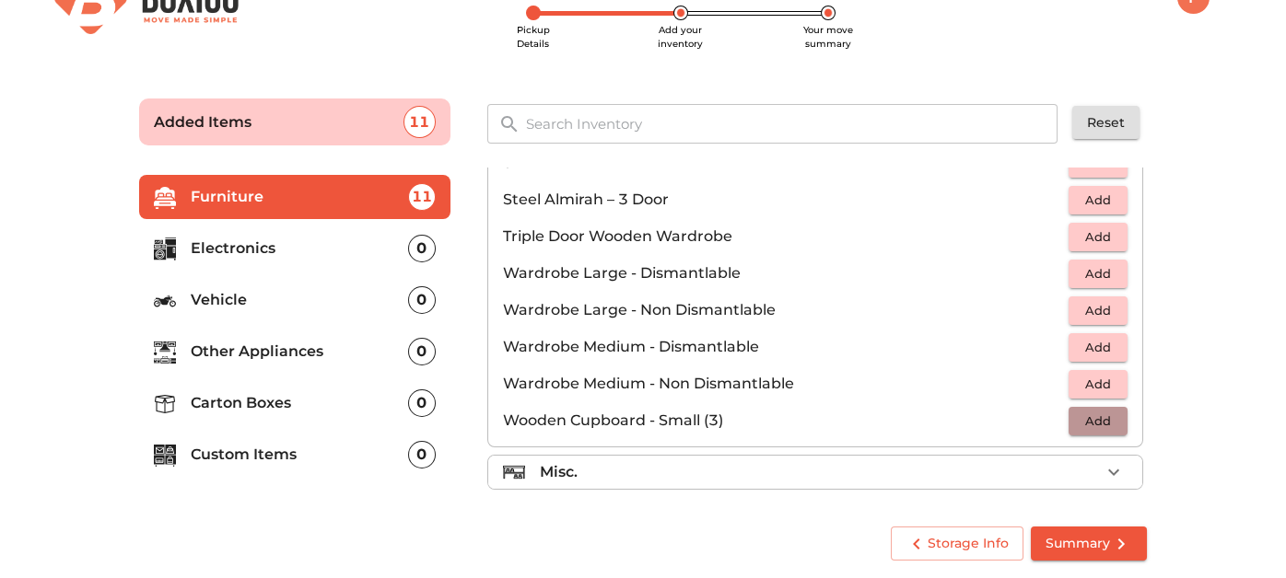
click at [1081, 417] on span "Add" at bounding box center [1098, 421] width 41 height 21
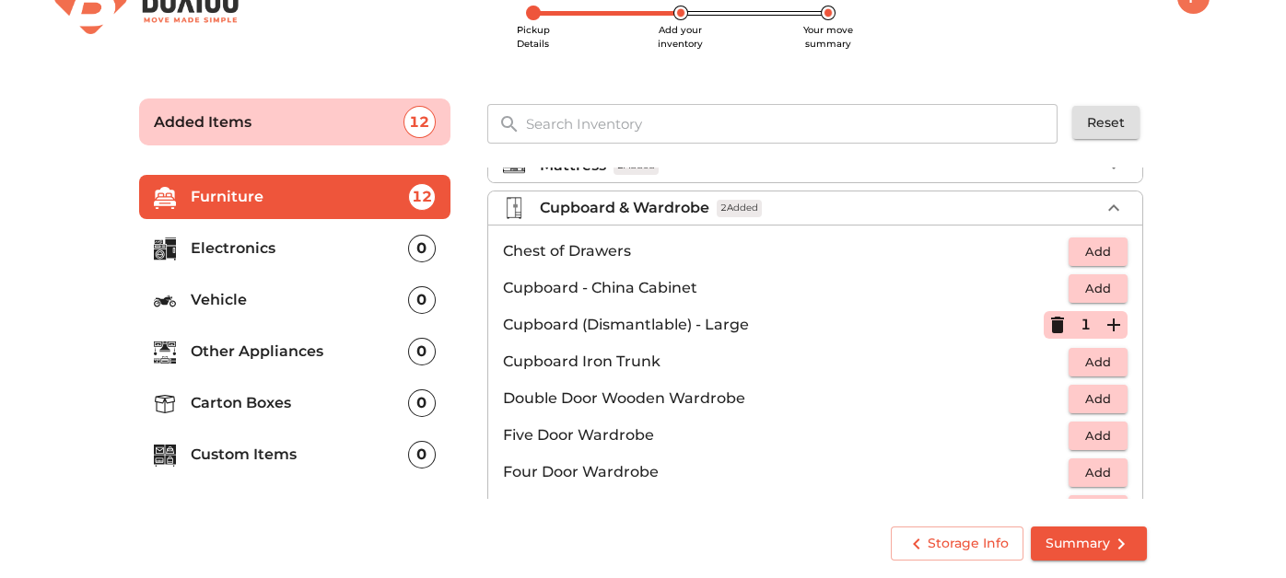
scroll to position [248, 0]
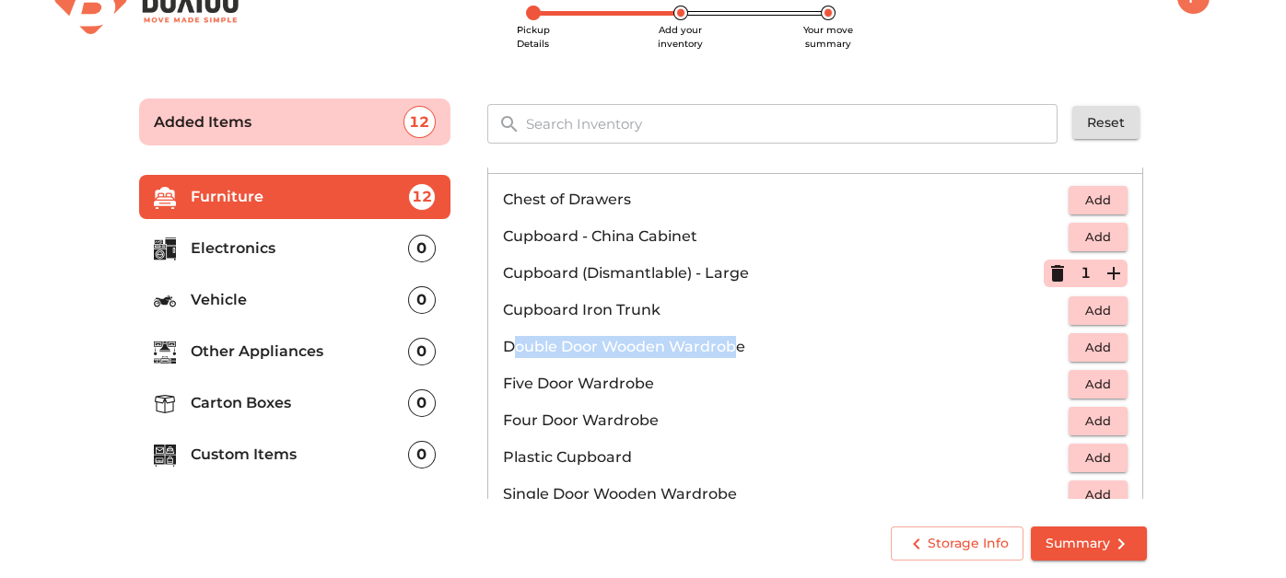
drag, startPoint x: 517, startPoint y: 343, endPoint x: 734, endPoint y: 351, distance: 217.5
click at [734, 351] on p "Double Door Wooden Wardrobe" at bounding box center [785, 347] width 565 height 22
click at [750, 351] on p "Double Door Wooden Wardrobe" at bounding box center [785, 347] width 565 height 22
drag, startPoint x: 520, startPoint y: 351, endPoint x: 500, endPoint y: 349, distance: 20.3
click at [519, 351] on p "Double Door Wooden Wardrobe" at bounding box center [785, 347] width 565 height 22
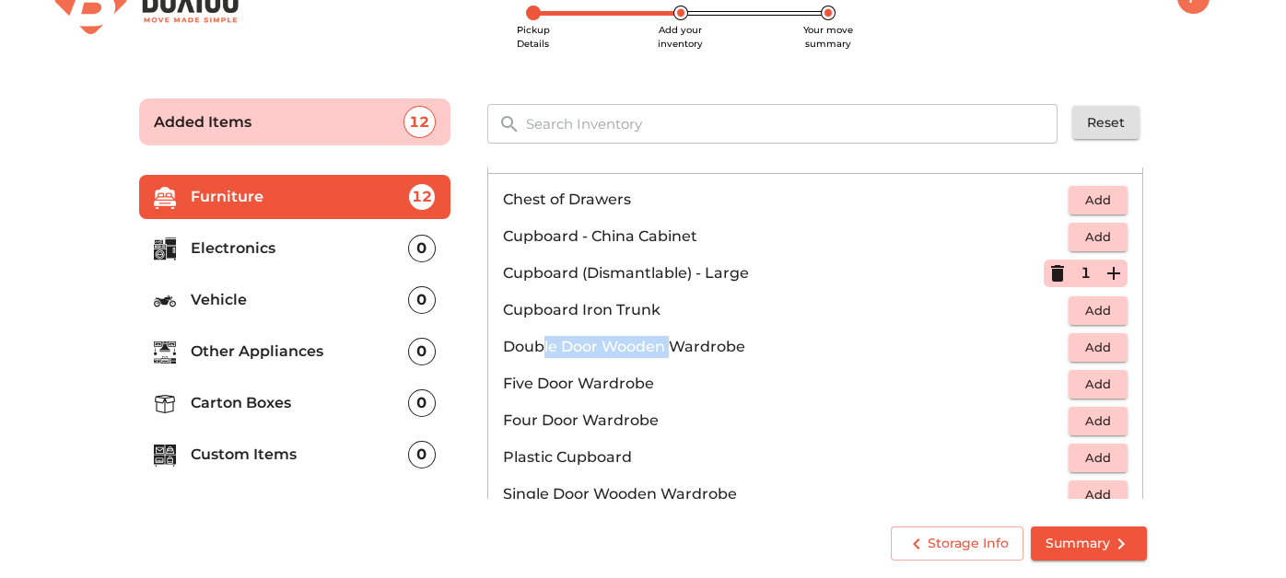
drag, startPoint x: 542, startPoint y: 335, endPoint x: 681, endPoint y: 339, distance: 138.2
click at [674, 338] on p "Double Door Wooden Wardrobe" at bounding box center [785, 347] width 565 height 22
drag, startPoint x: 739, startPoint y: 340, endPoint x: 758, endPoint y: 340, distance: 19.3
click at [758, 340] on p "Double Door Wooden Wardrobe" at bounding box center [785, 347] width 565 height 22
click at [1094, 343] on span "Add" at bounding box center [1098, 347] width 41 height 21
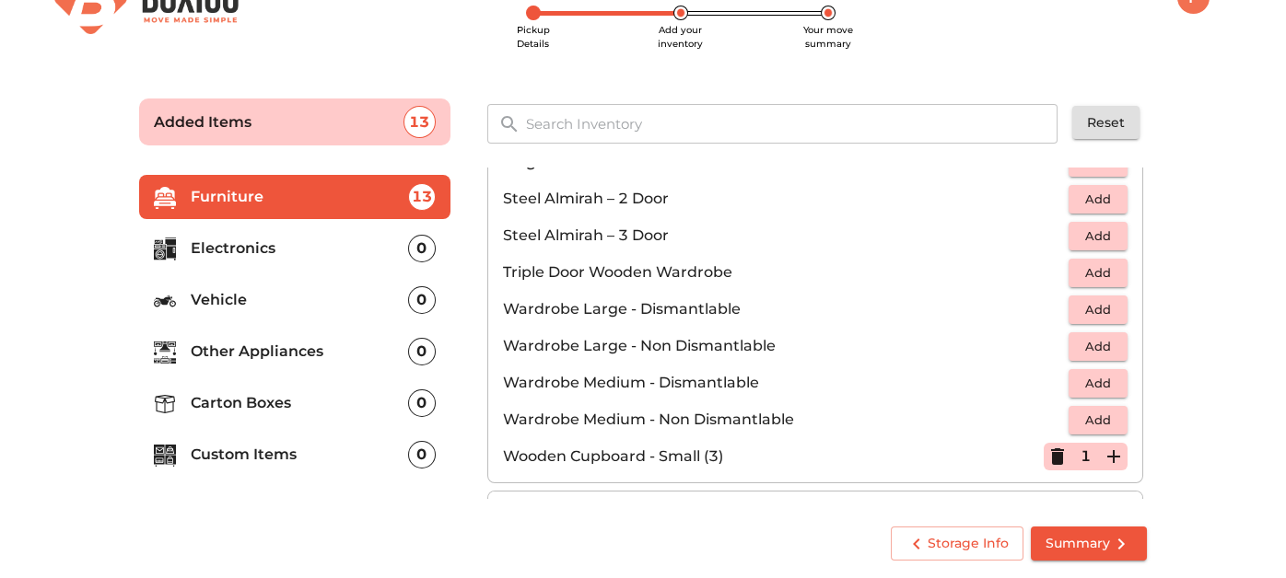
scroll to position [616, 0]
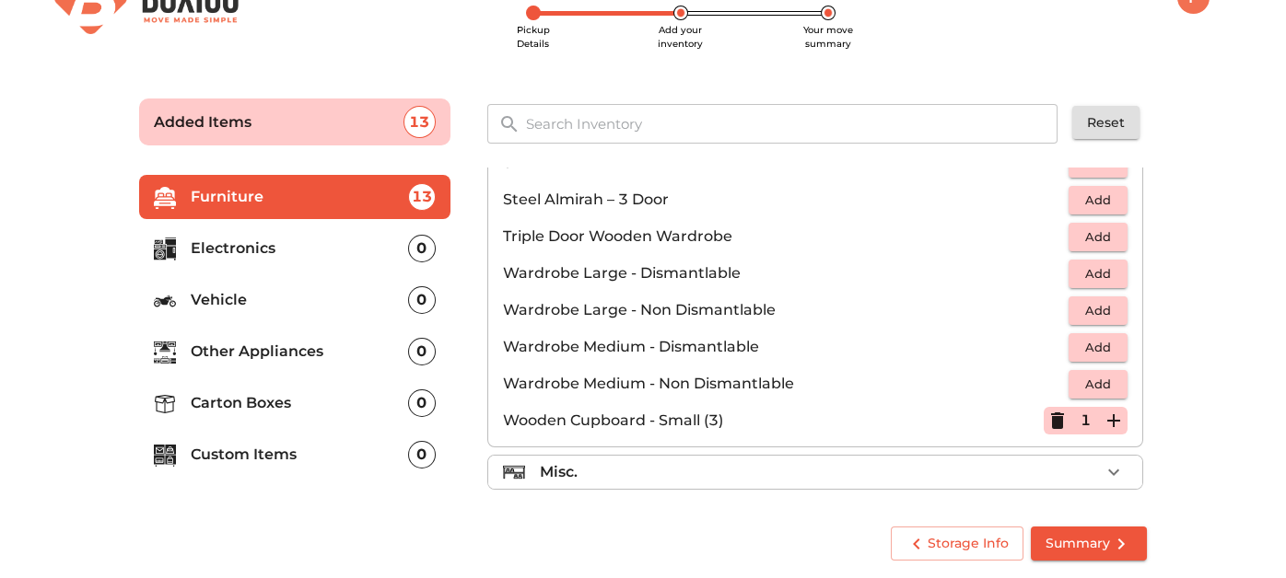
click at [589, 461] on div "Misc." at bounding box center [820, 472] width 560 height 22
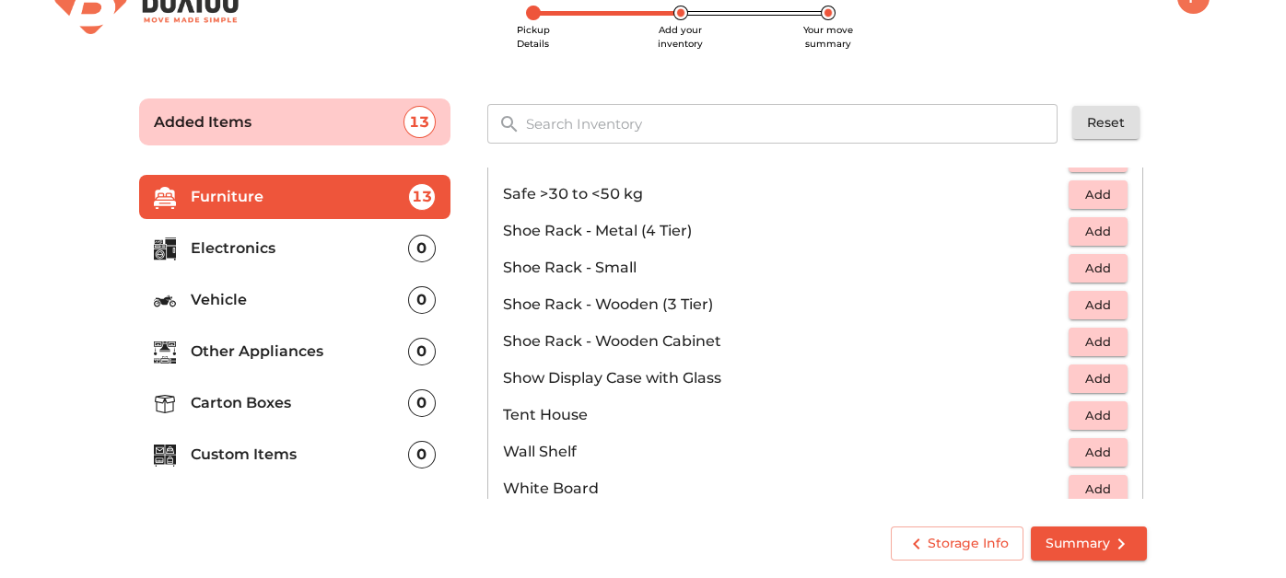
scroll to position [985, 0]
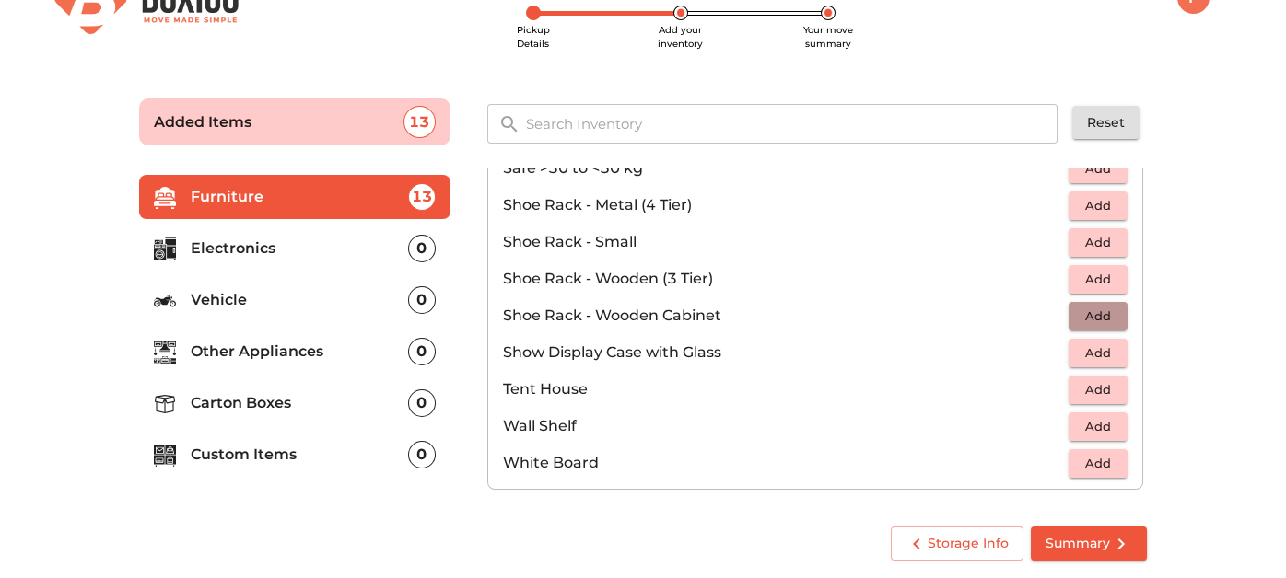
click at [1087, 312] on span "Add" at bounding box center [1098, 316] width 41 height 21
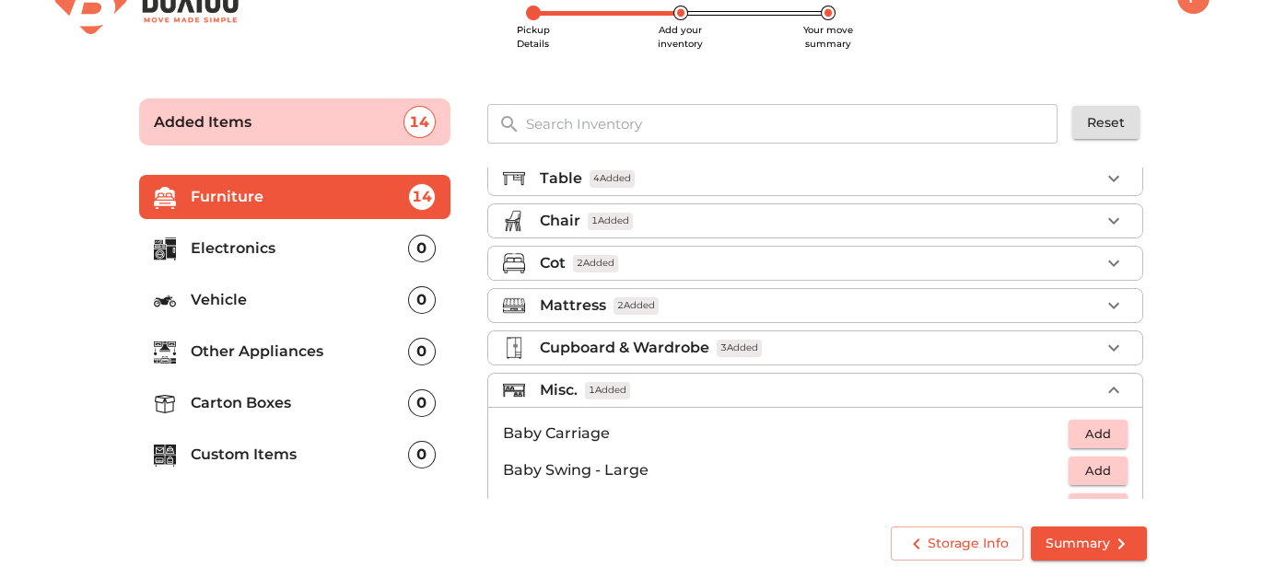
scroll to position [0, 0]
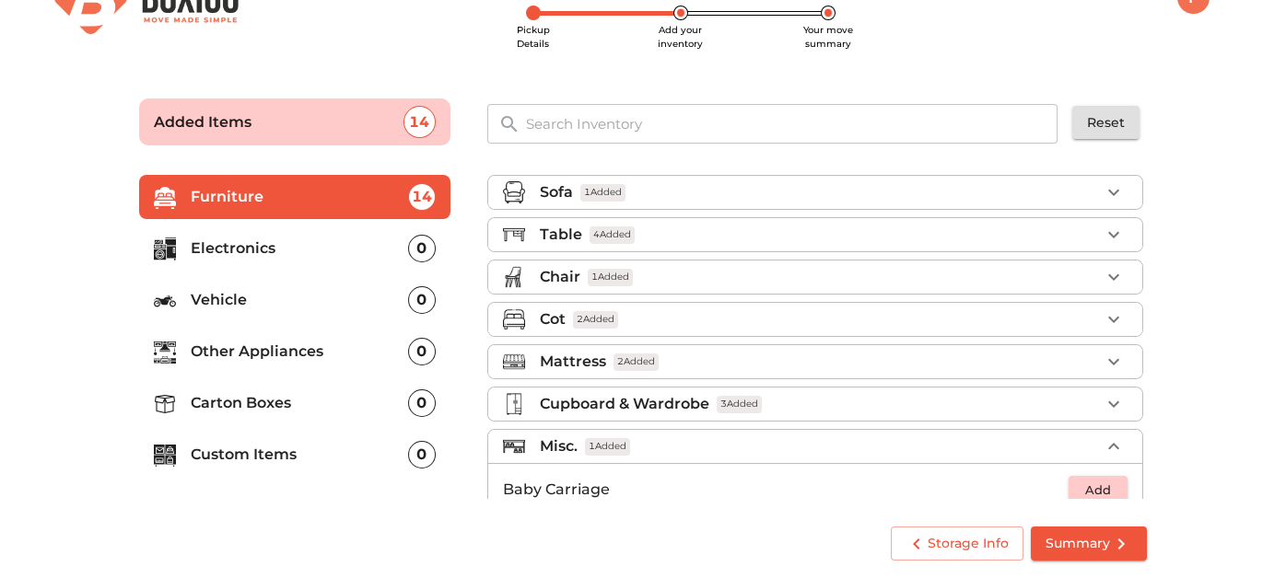
click at [387, 252] on p "Electronics" at bounding box center [299, 249] width 217 height 22
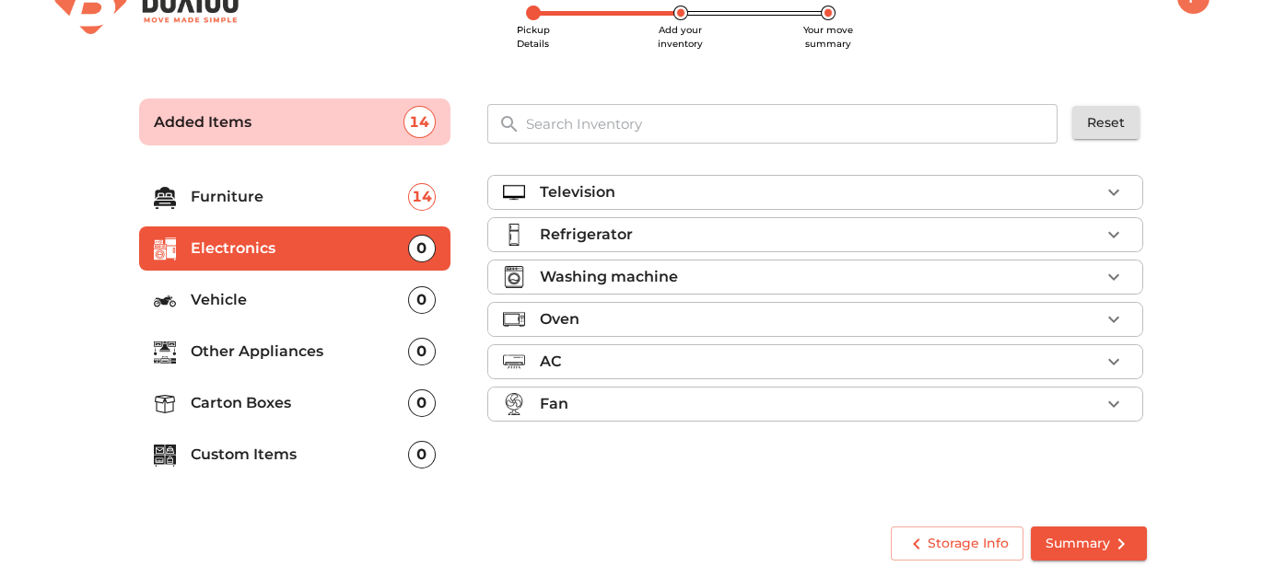
click at [711, 194] on div "Television" at bounding box center [820, 192] width 560 height 22
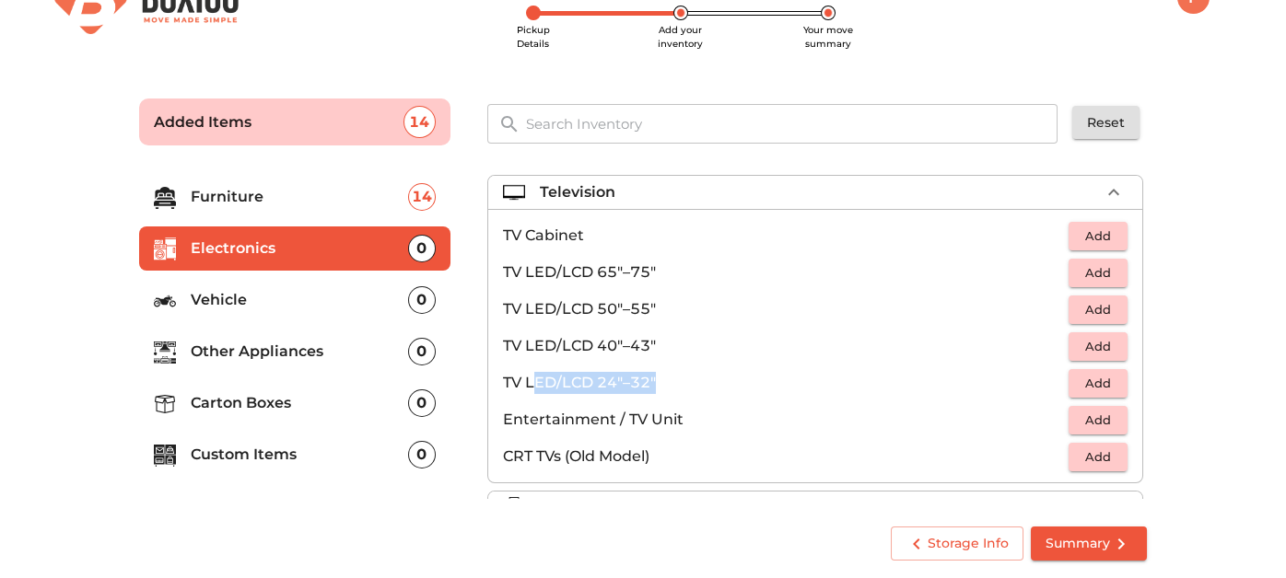
drag, startPoint x: 534, startPoint y: 383, endPoint x: 985, endPoint y: 367, distance: 451.6
click at [973, 367] on li "TV LED/LCD 24"–32" Add" at bounding box center [815, 383] width 654 height 37
click at [1078, 379] on span "Add" at bounding box center [1098, 383] width 41 height 21
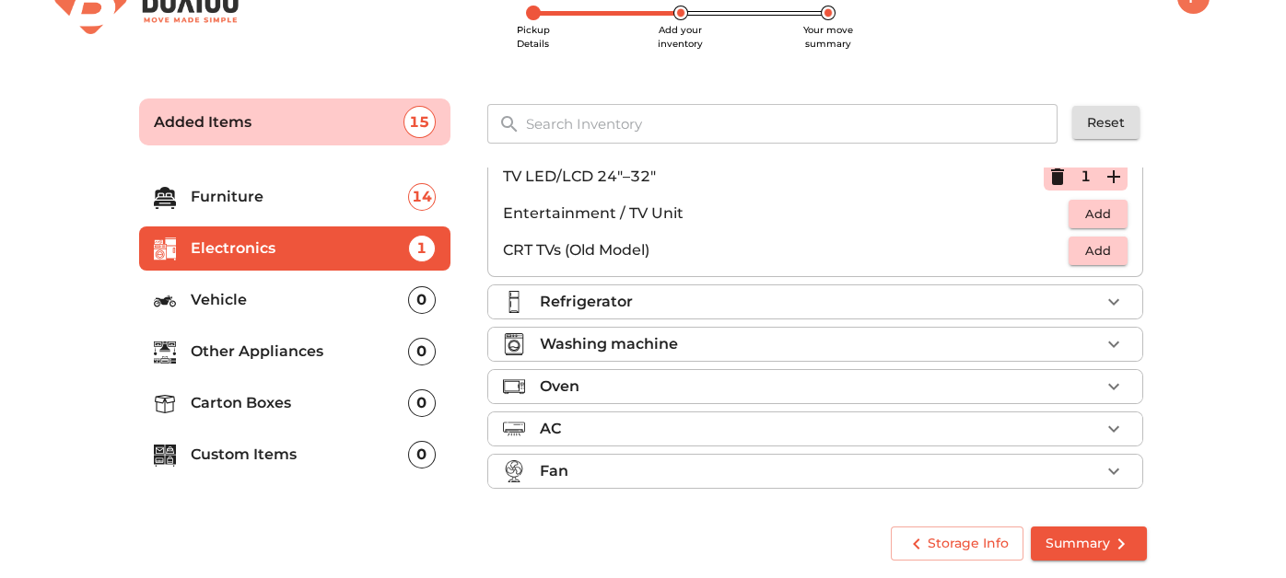
click at [594, 297] on p "Refrigerator" at bounding box center [586, 302] width 93 height 22
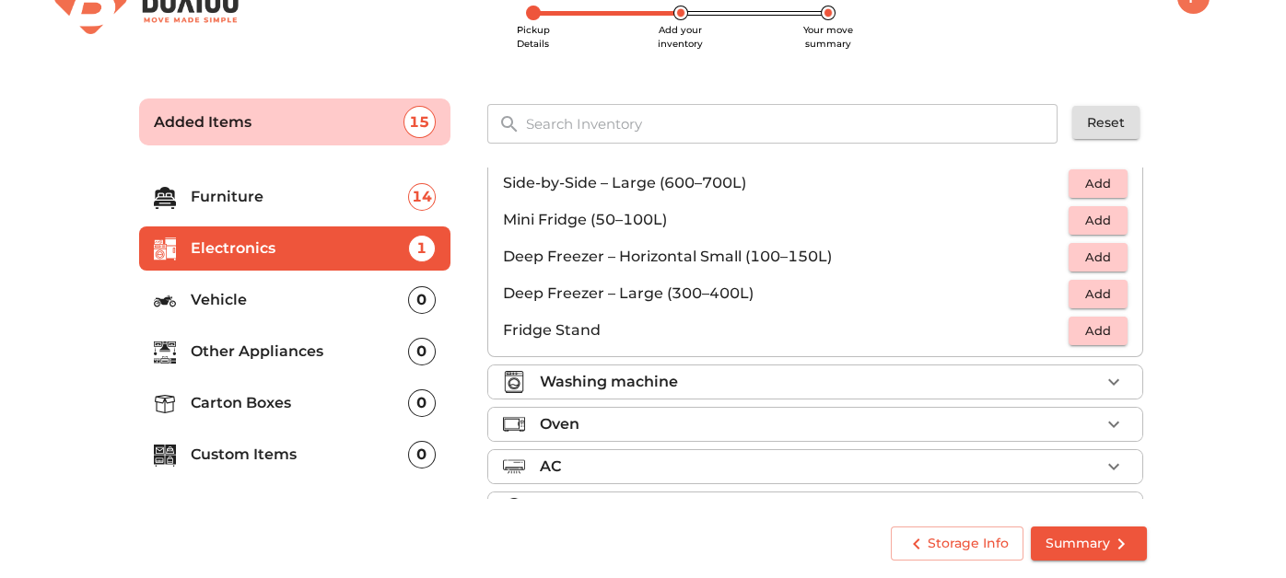
scroll to position [114, 0]
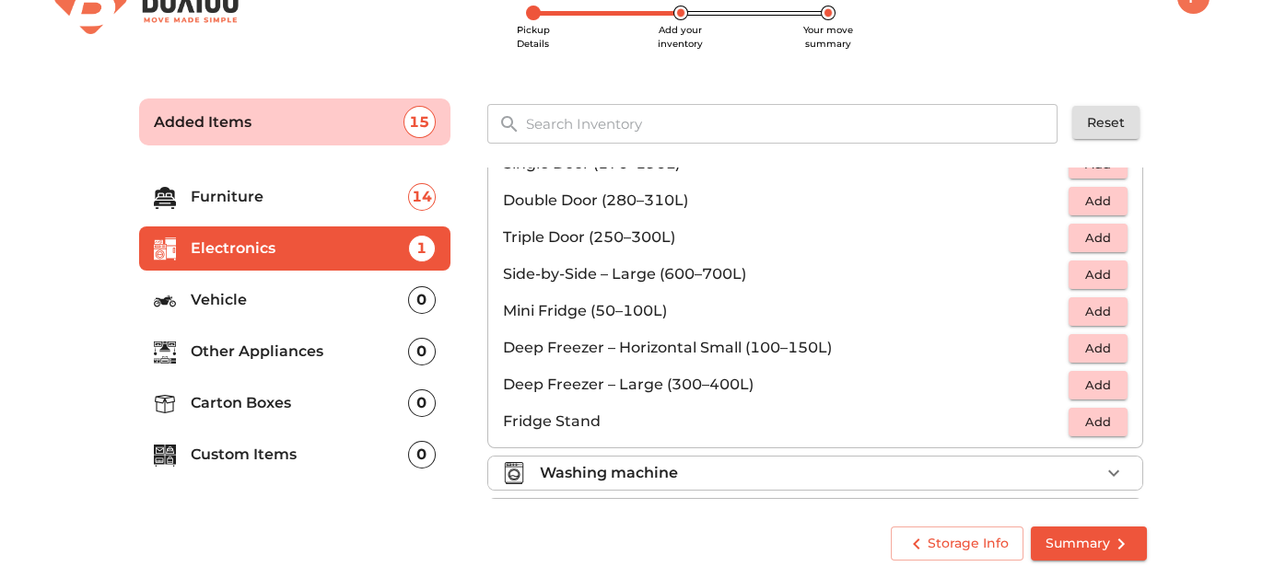
click at [510, 314] on p "Mini Fridge (50–100L)" at bounding box center [785, 311] width 565 height 22
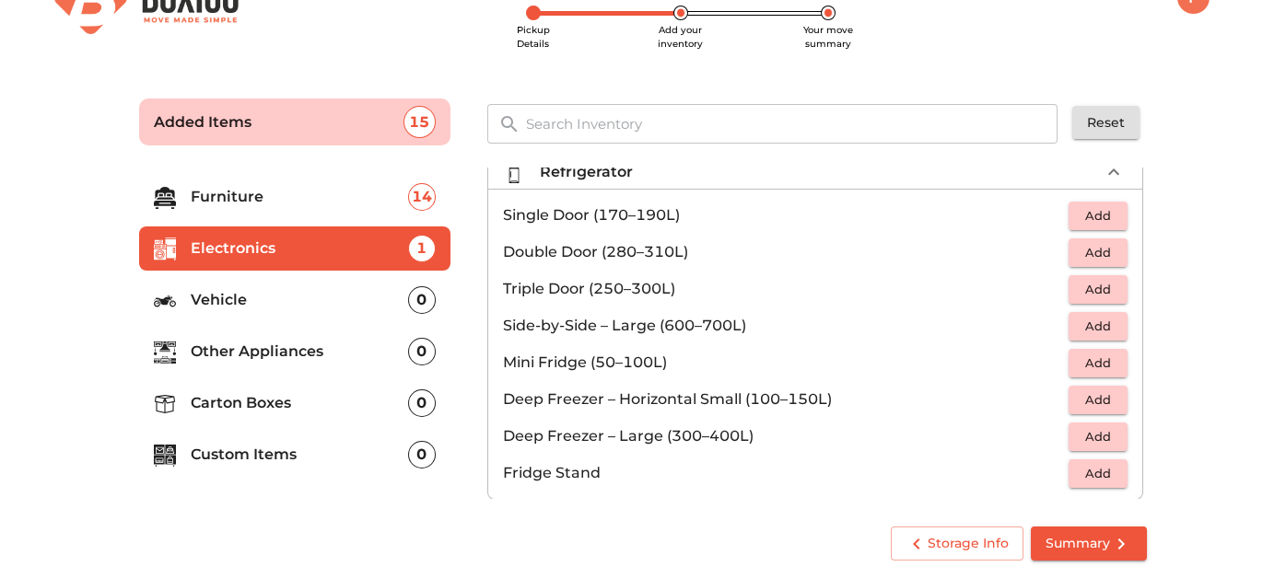
scroll to position [22, 0]
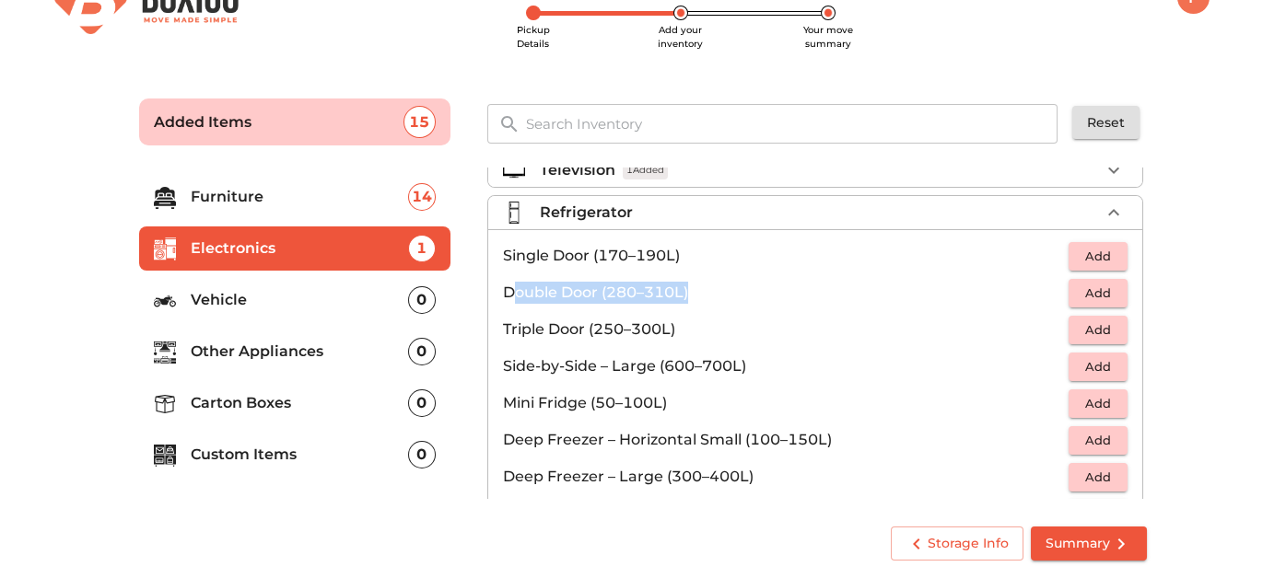
drag, startPoint x: 516, startPoint y: 291, endPoint x: 744, endPoint y: 285, distance: 228.5
click at [744, 285] on p "Double Door (280–310L)" at bounding box center [785, 293] width 565 height 22
click at [1119, 282] on li "Double Door (280–310L) Add" at bounding box center [815, 292] width 654 height 37
click at [1104, 288] on span "Add" at bounding box center [1098, 293] width 41 height 21
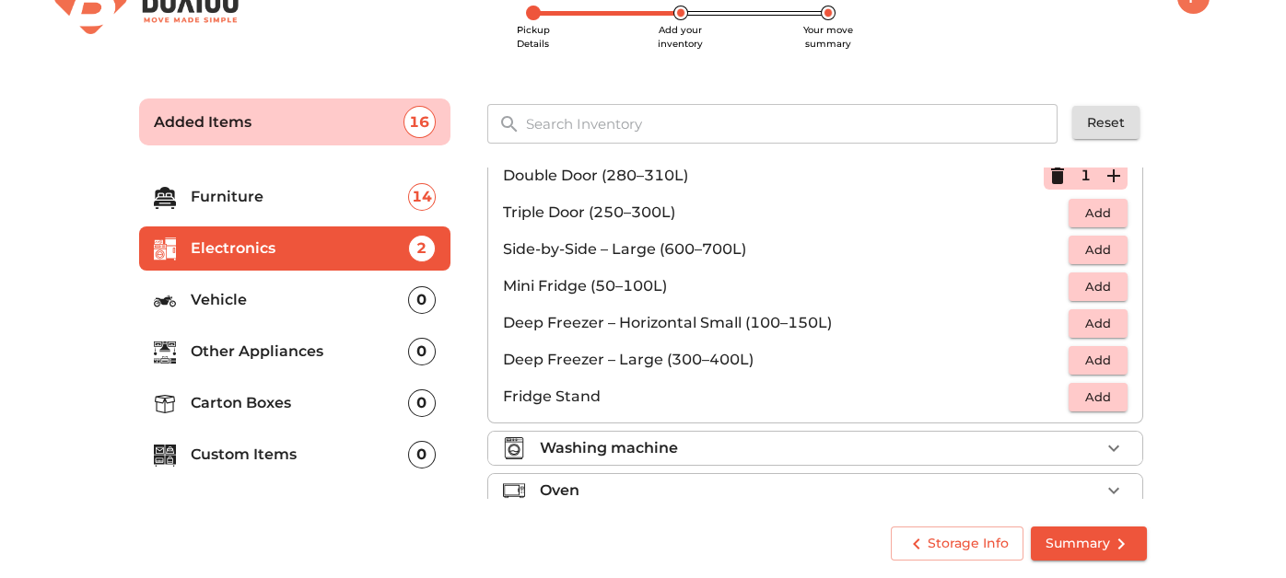
scroll to position [243, 0]
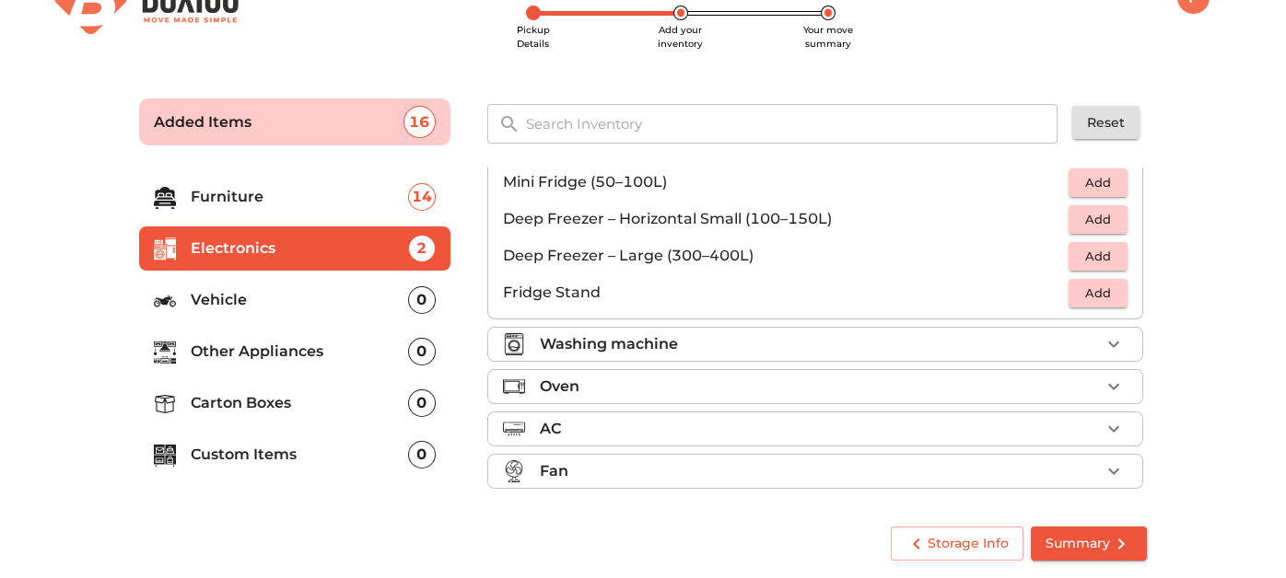
click at [583, 347] on p "Washing machine" at bounding box center [609, 344] width 138 height 22
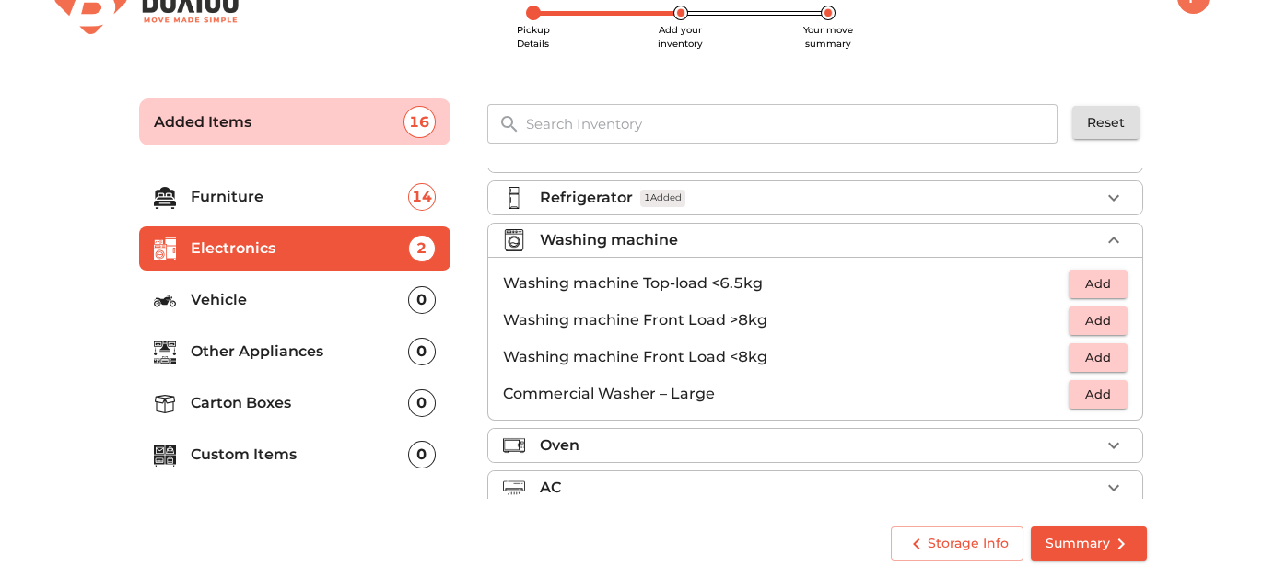
scroll to position [0, 0]
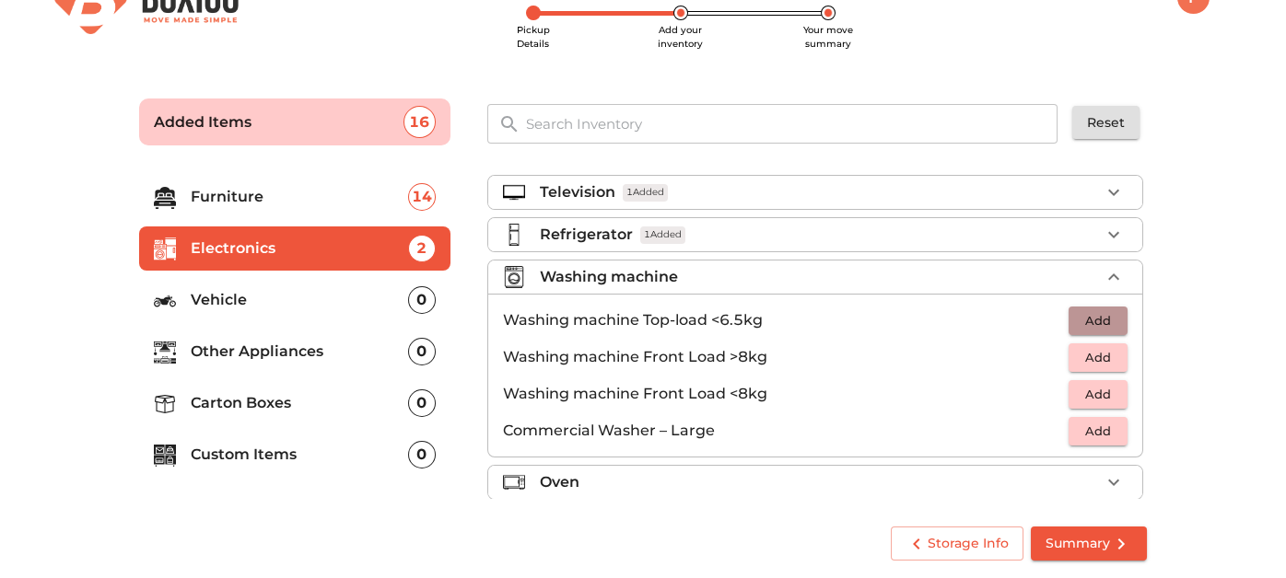
click at [1078, 317] on span "Add" at bounding box center [1098, 320] width 41 height 21
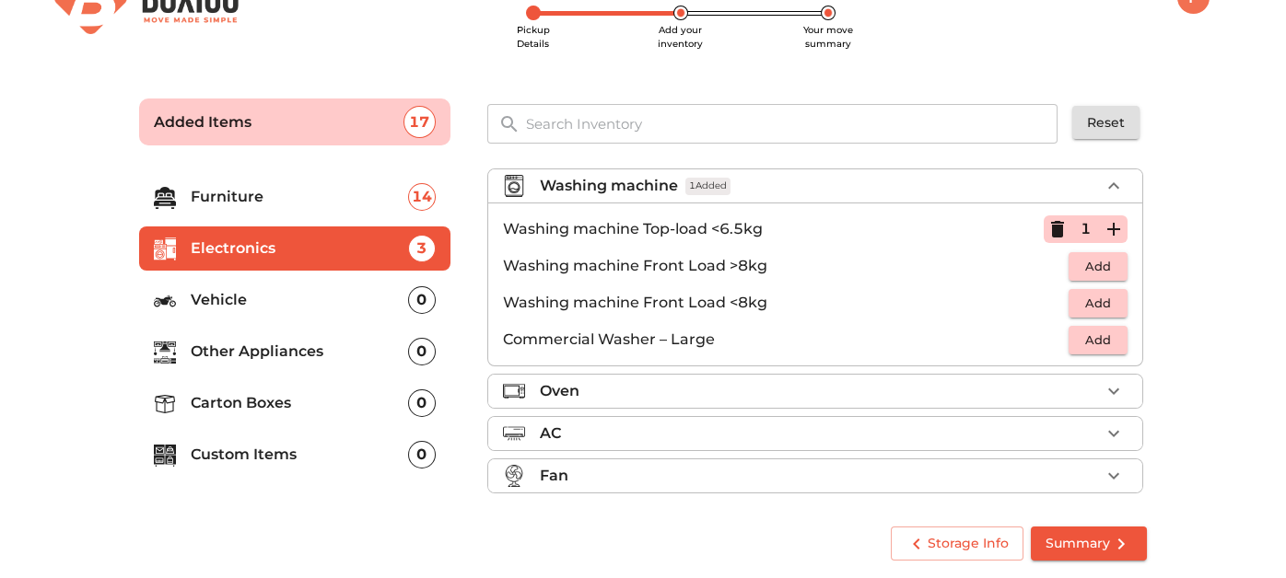
click at [568, 391] on p "Oven" at bounding box center [560, 391] width 40 height 22
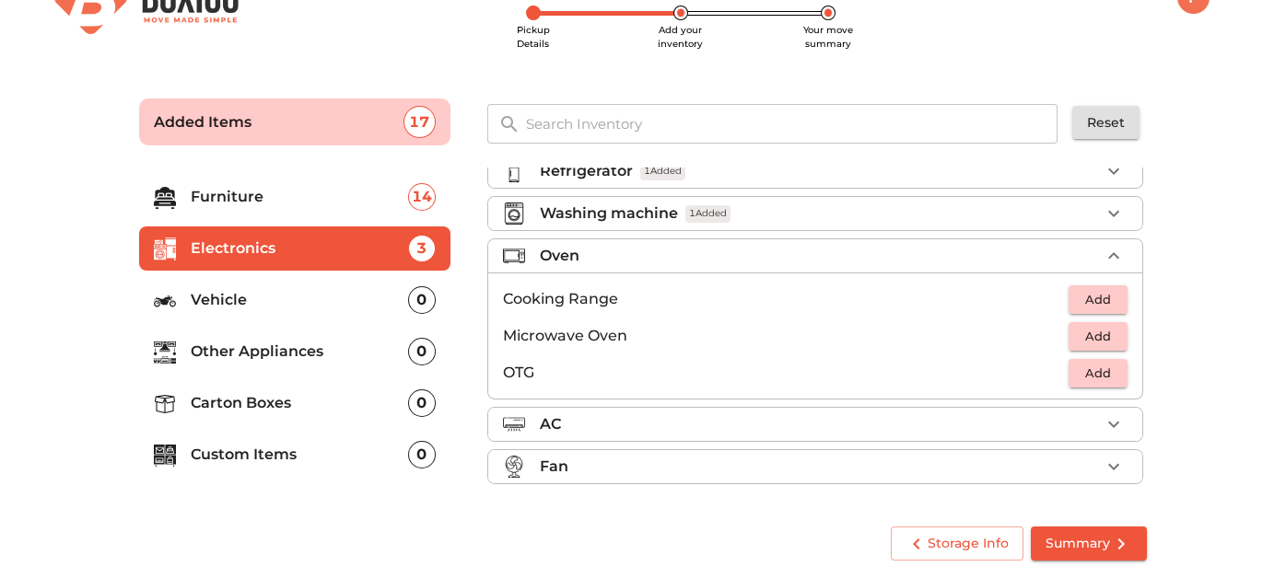
scroll to position [59, 0]
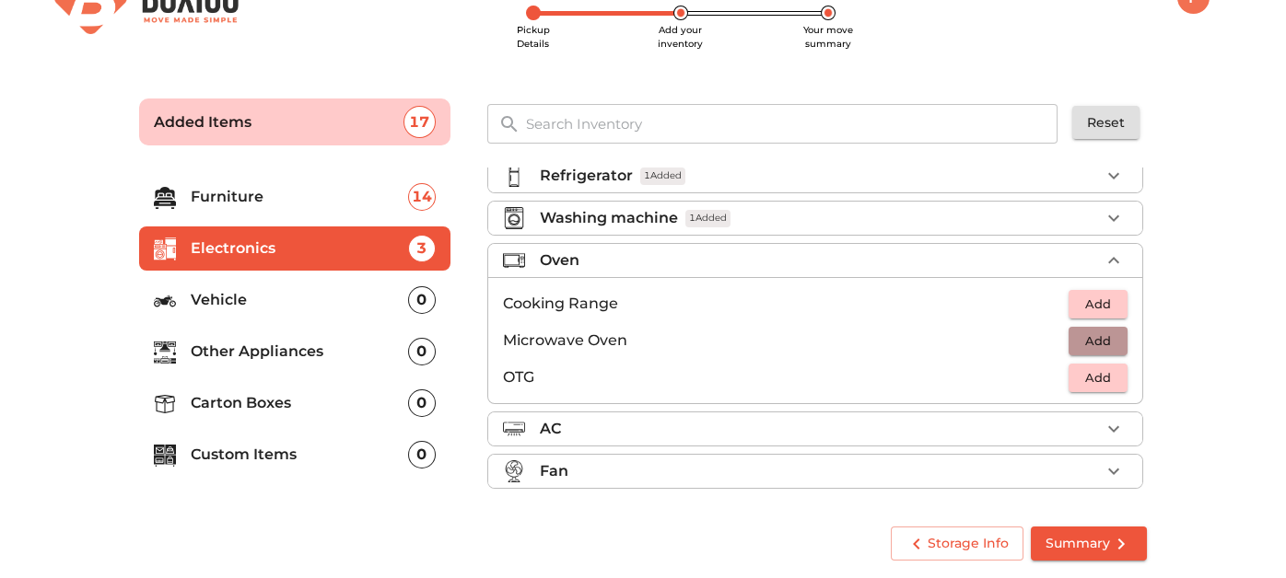
click at [1082, 343] on span "Add" at bounding box center [1098, 341] width 41 height 21
click at [641, 425] on div "AC" at bounding box center [820, 429] width 560 height 22
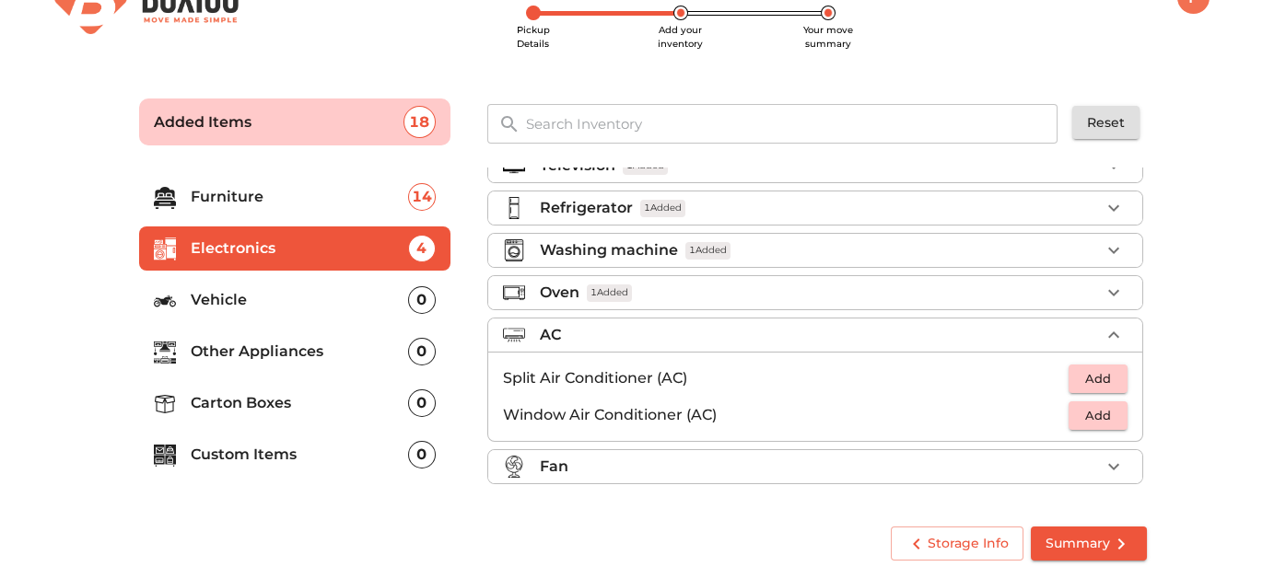
scroll to position [22, 0]
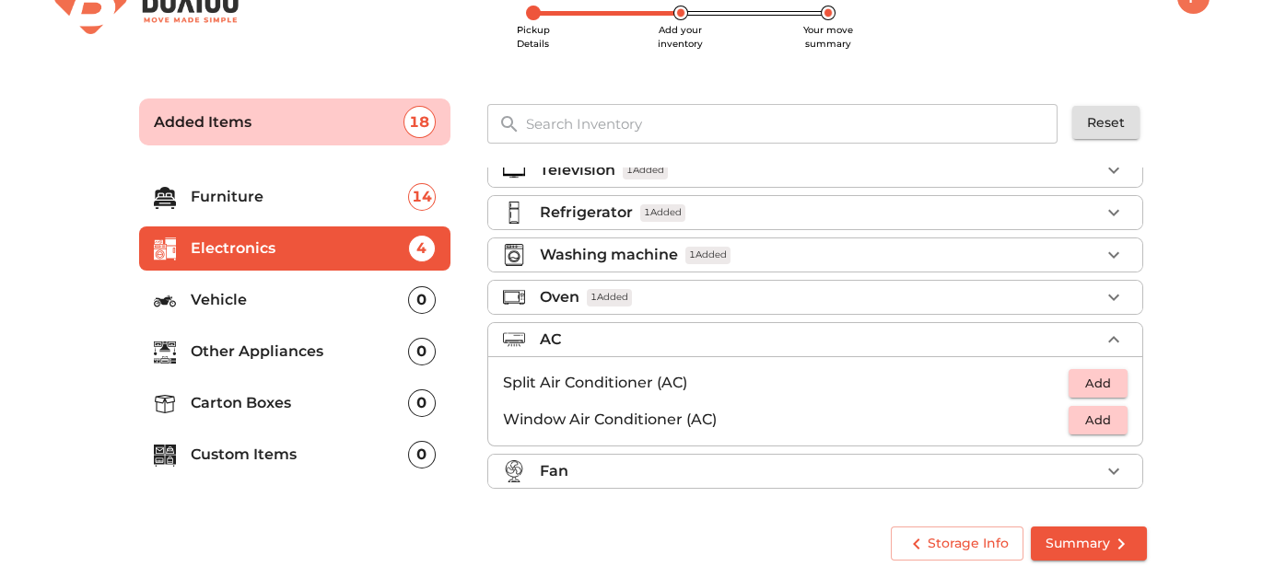
click at [554, 465] on p "Fan" at bounding box center [554, 471] width 29 height 22
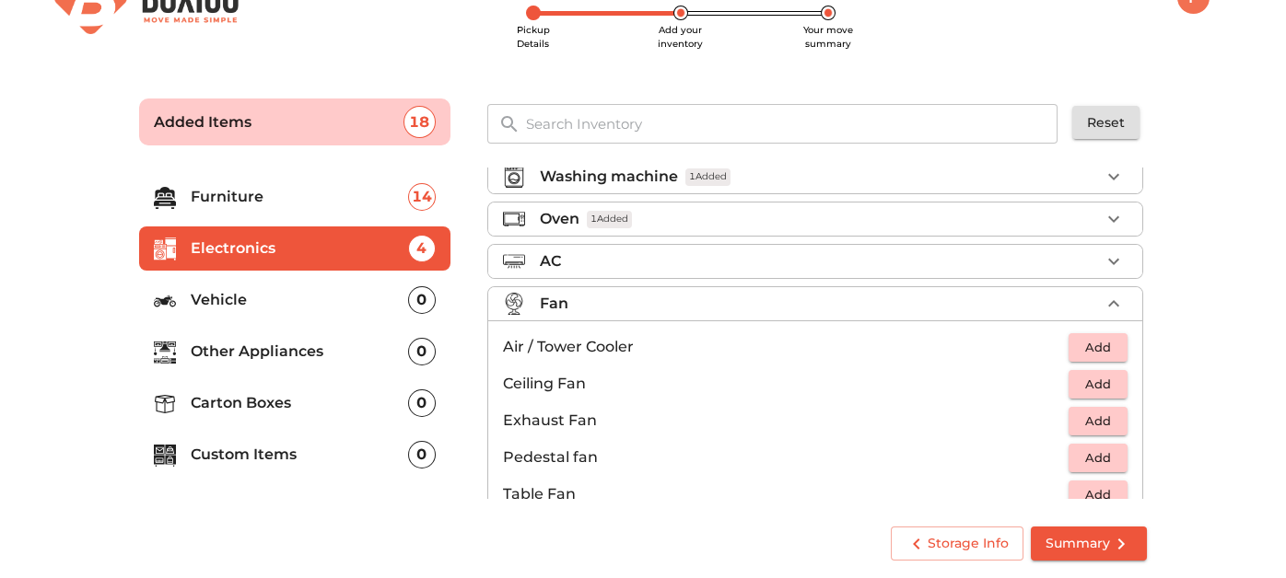
scroll to position [133, 0]
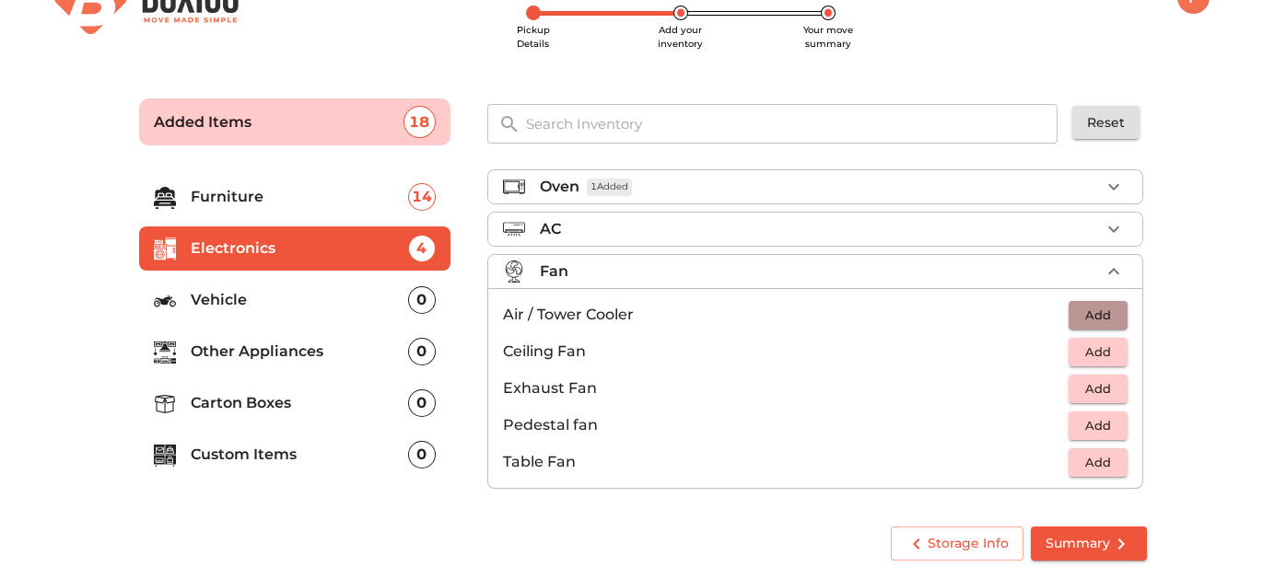
click at [1078, 308] on span "Add" at bounding box center [1098, 315] width 41 height 21
click at [1107, 311] on icon "button" at bounding box center [1113, 315] width 13 height 13
click at [306, 298] on p "Vehicle" at bounding box center [299, 300] width 217 height 22
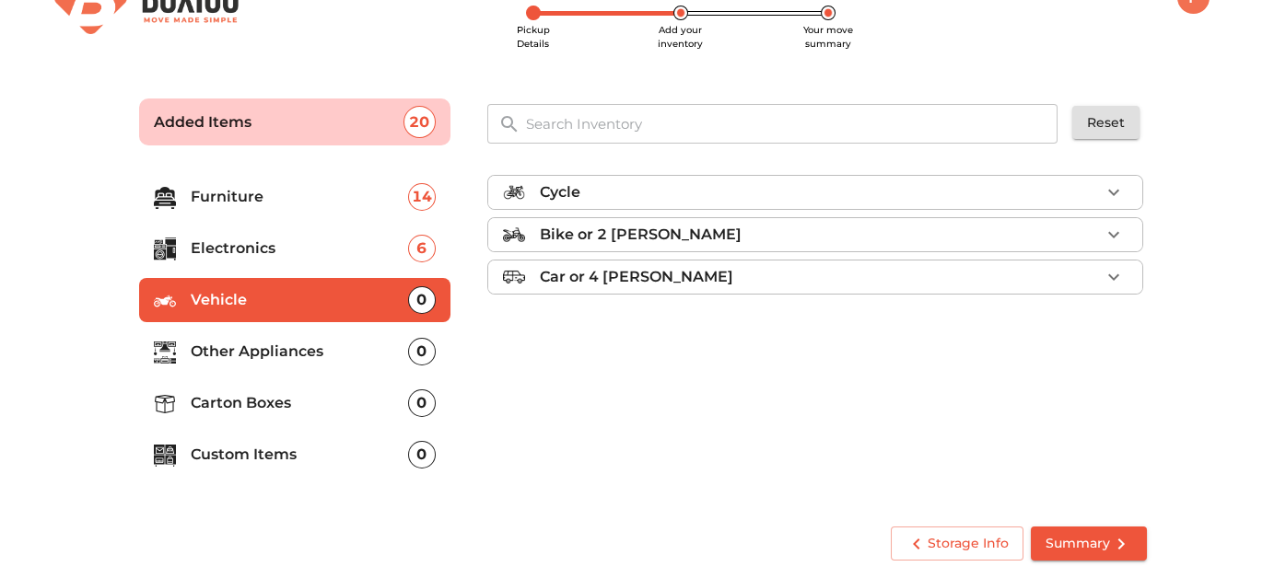
click at [288, 346] on p "Other Appliances" at bounding box center [299, 352] width 217 height 22
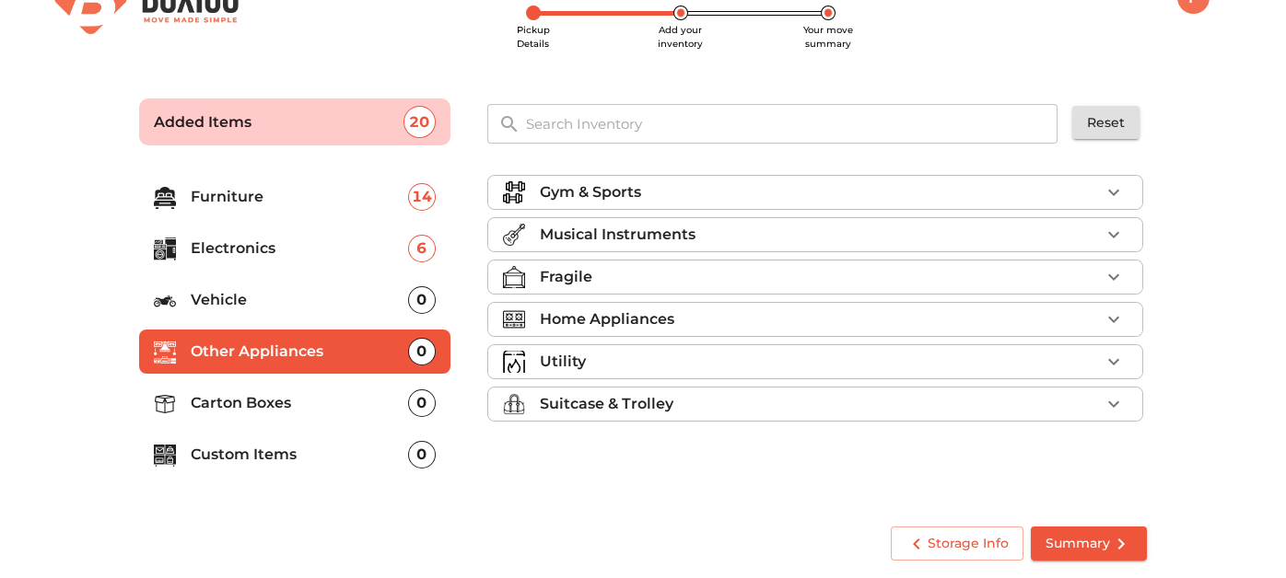
click at [269, 405] on p "Carton Boxes" at bounding box center [299, 403] width 217 height 22
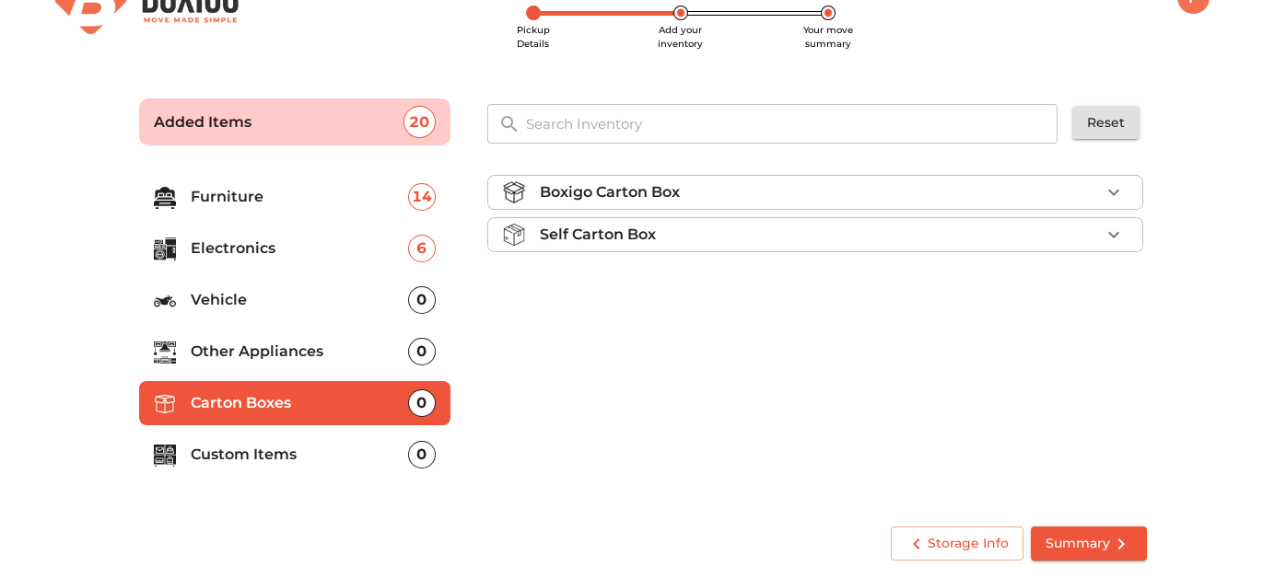
click at [694, 191] on div "Boxigo Carton Box" at bounding box center [820, 192] width 560 height 22
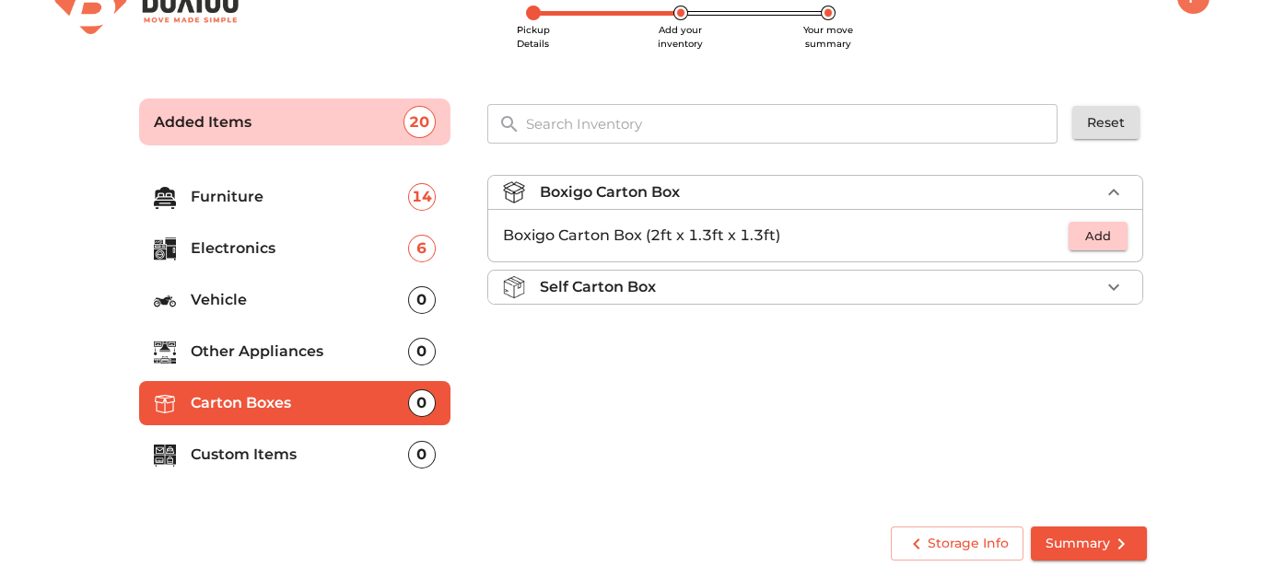
click at [1080, 242] on span "Add" at bounding box center [1098, 236] width 41 height 21
click at [1119, 239] on icon "button" at bounding box center [1113, 236] width 22 height 22
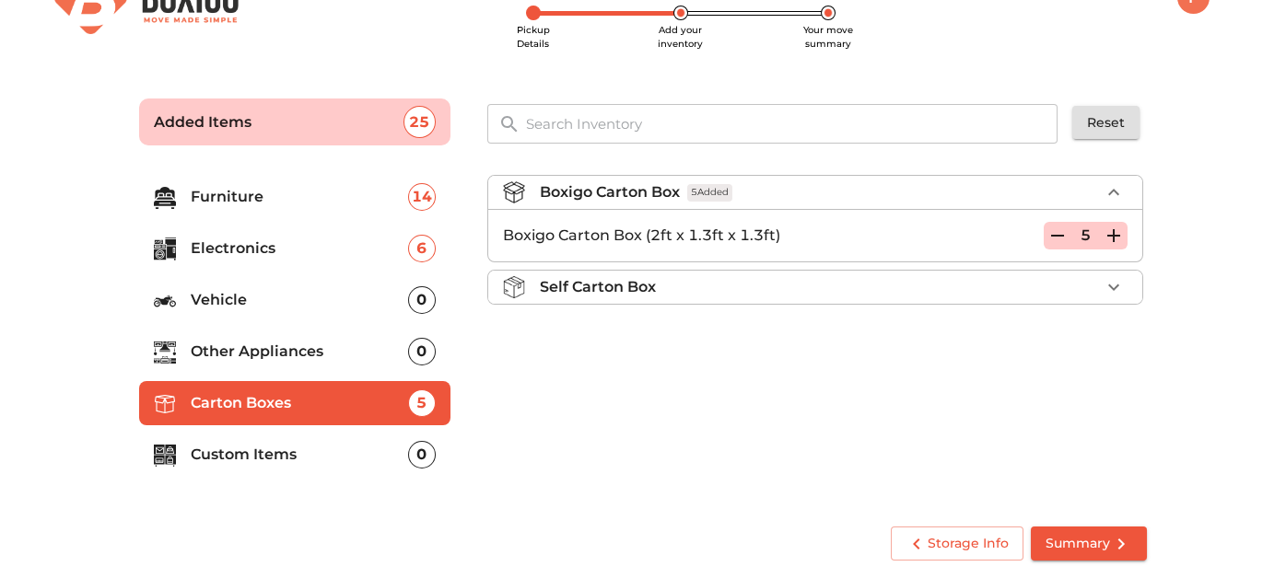
click at [1119, 239] on icon "button" at bounding box center [1113, 236] width 22 height 22
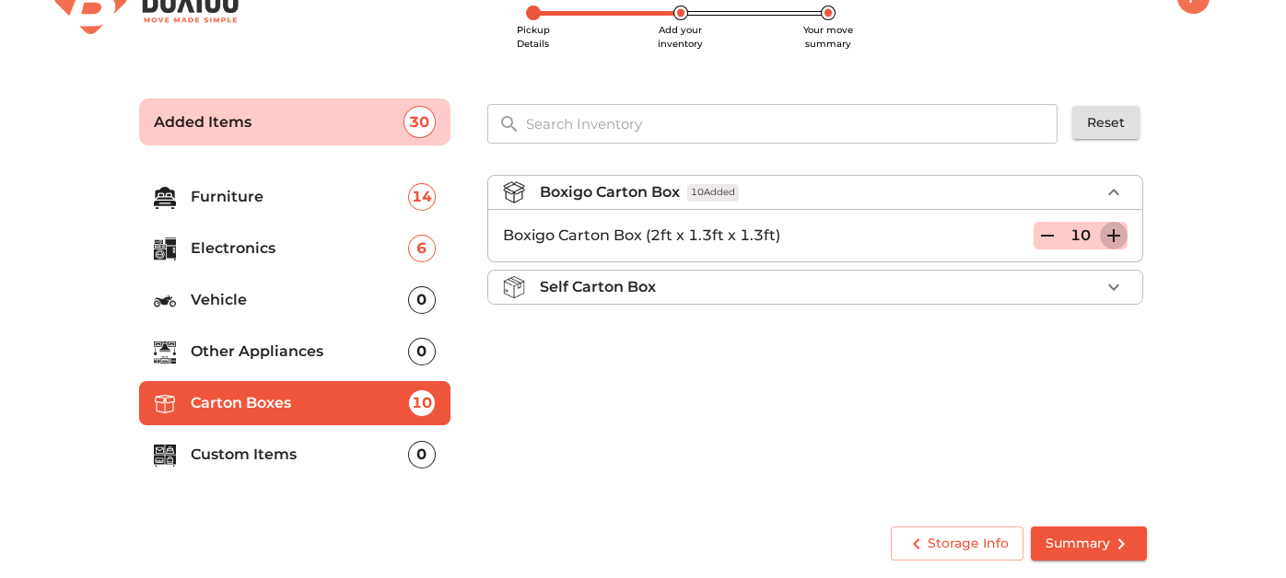
click at [1119, 226] on icon "button" at bounding box center [1113, 236] width 22 height 22
click at [1118, 229] on icon "button" at bounding box center [1113, 236] width 22 height 22
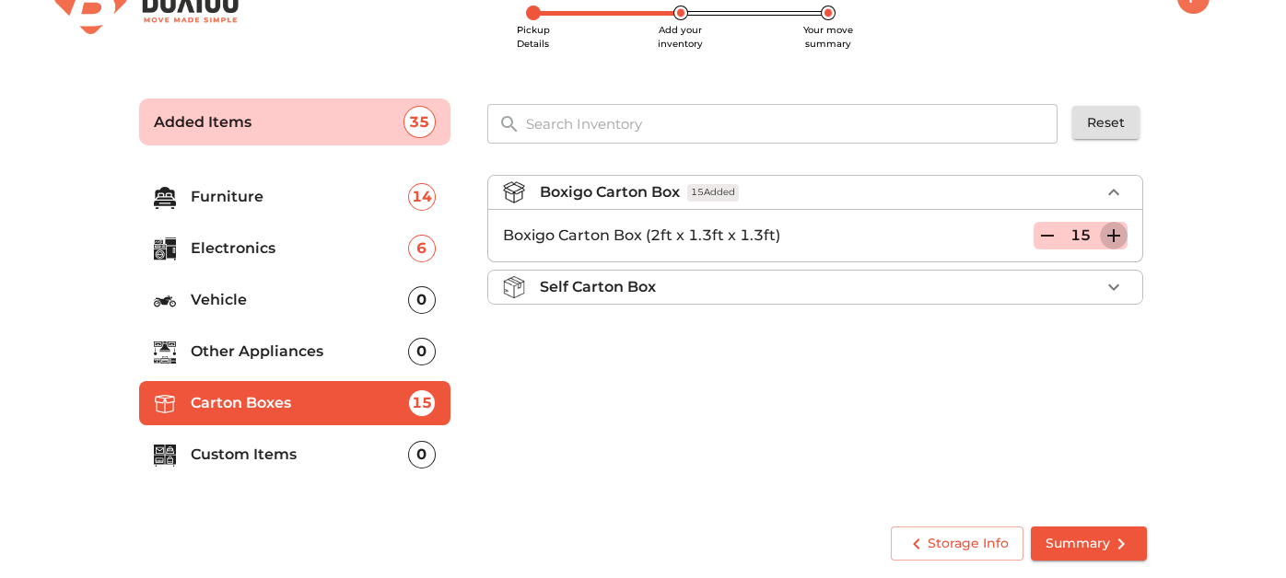
click at [1118, 229] on icon "button" at bounding box center [1113, 236] width 22 height 22
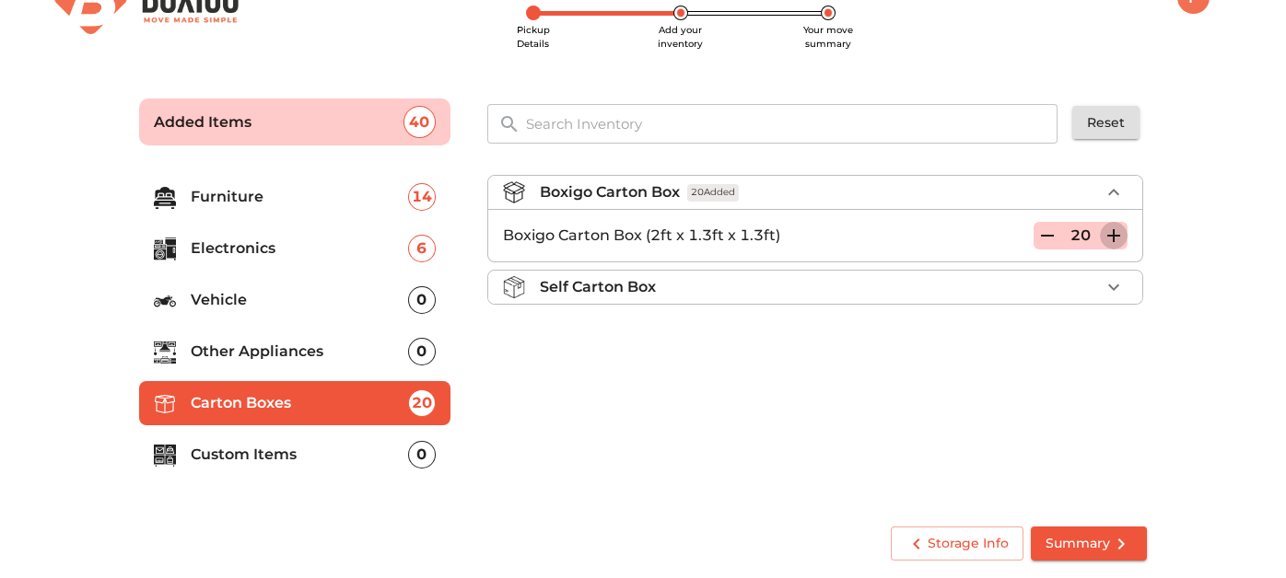
click at [1118, 229] on icon "button" at bounding box center [1113, 236] width 22 height 22
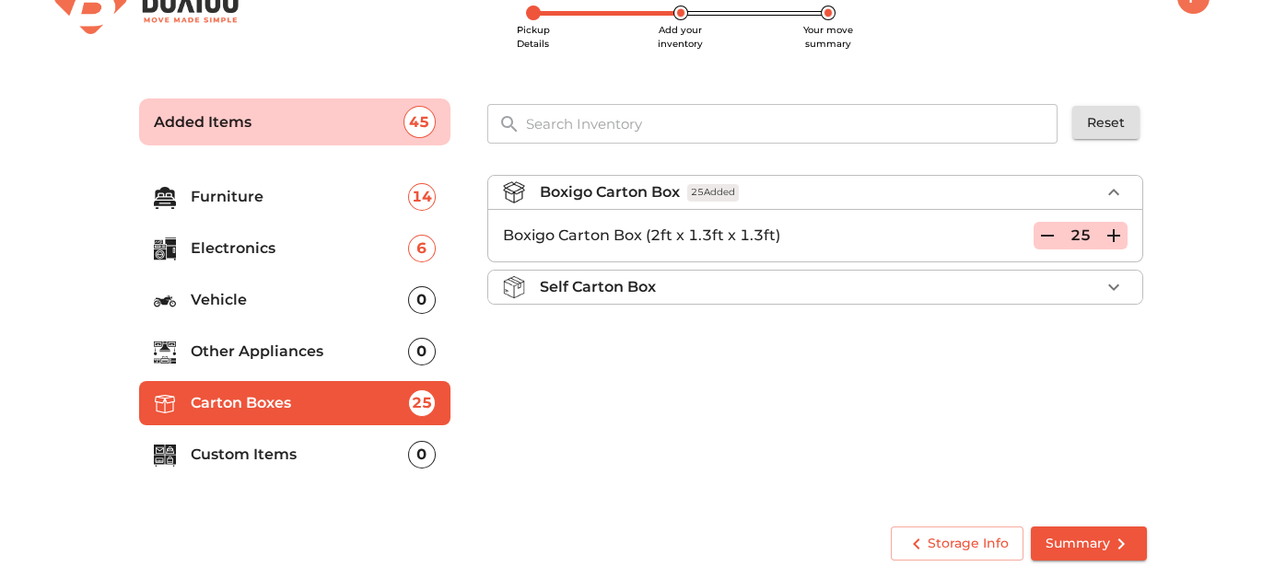
click at [311, 447] on p "Custom Items" at bounding box center [299, 455] width 217 height 22
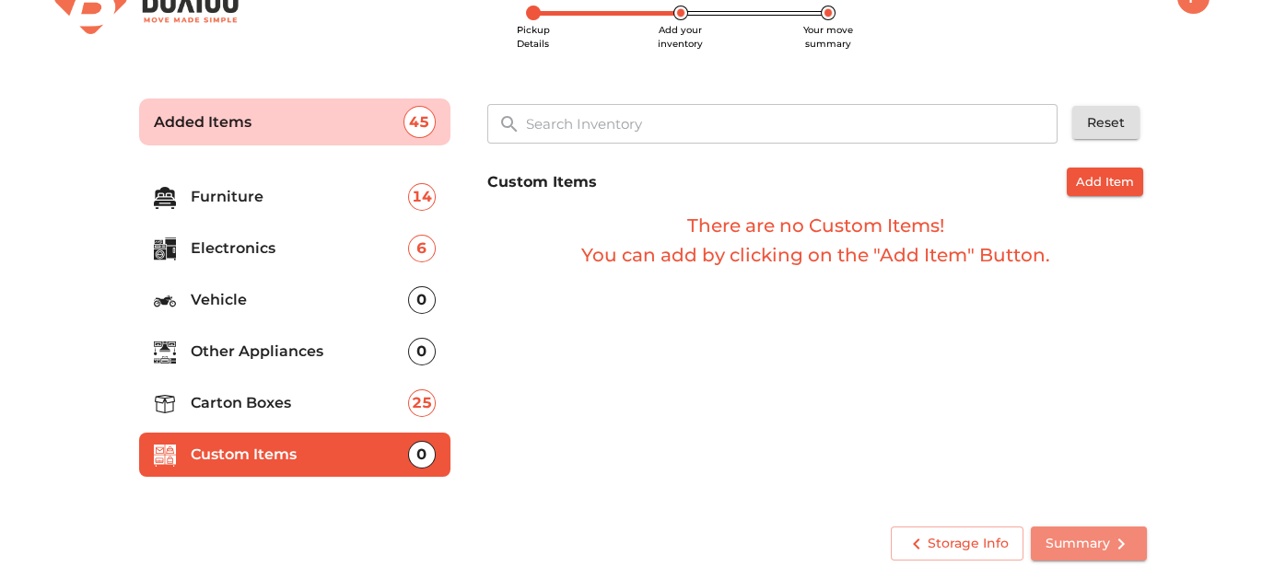
click at [1123, 533] on icon "submit" at bounding box center [1121, 544] width 22 height 22
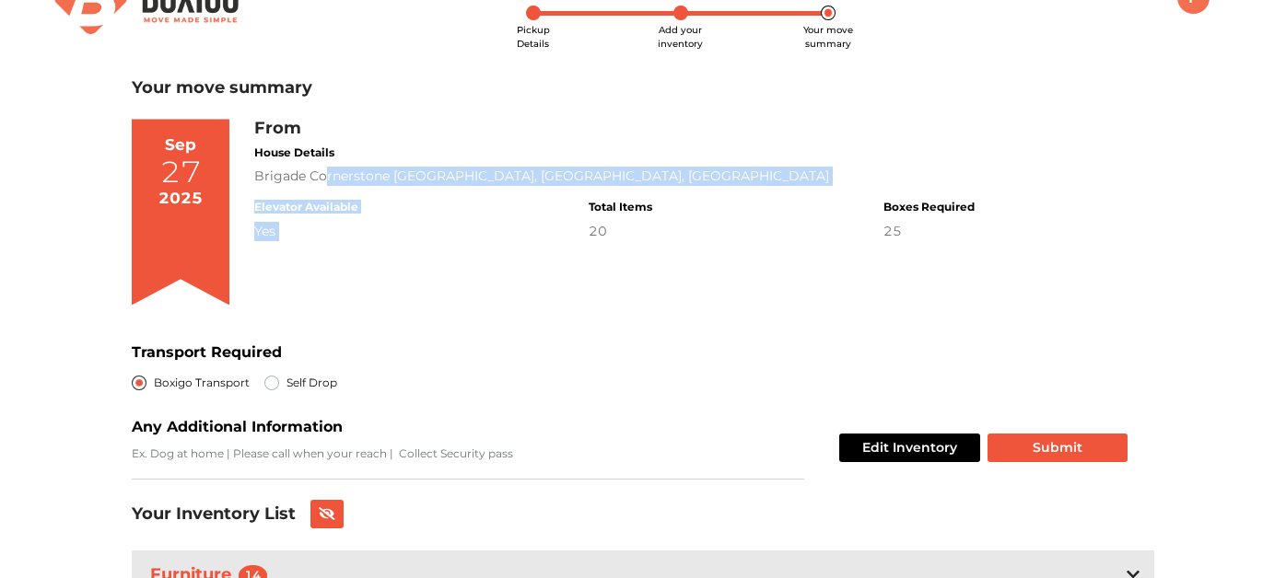
drag, startPoint x: 322, startPoint y: 181, endPoint x: 563, endPoint y: 209, distance: 242.1
click at [543, 204] on div "From House Details Brigade Cornerstone Utopia, Varthur Road, Bengaluru, Karnata…" at bounding box center [613, 180] width 719 height 122
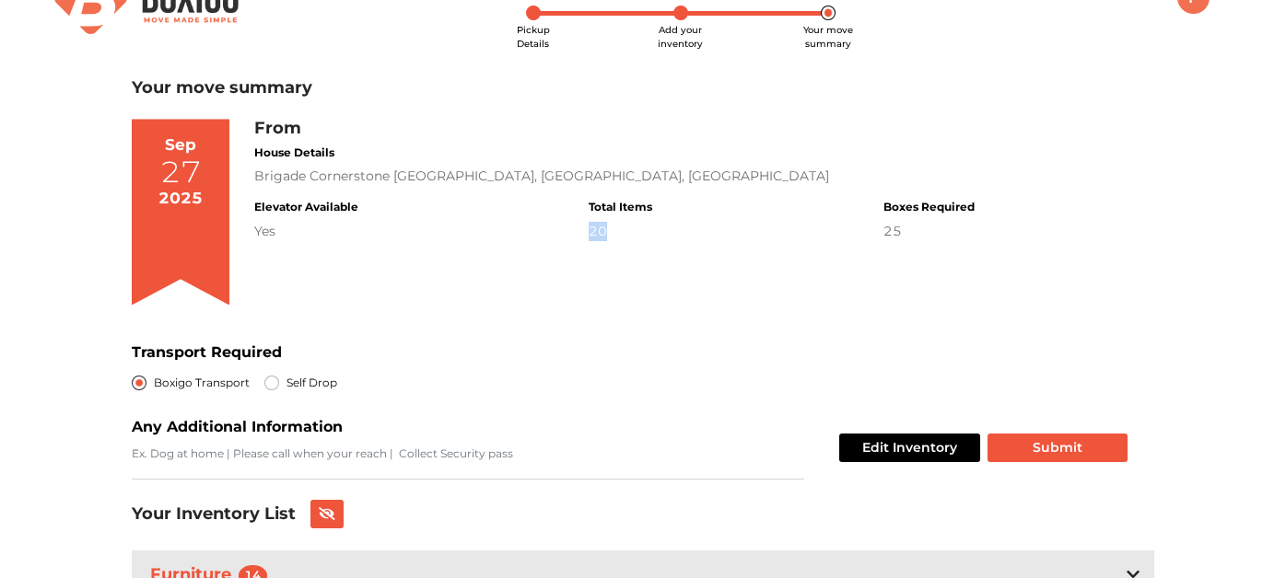
click at [623, 231] on div "Total Items 20" at bounding box center [621, 221] width 64 height 40
click at [623, 231] on div "20" at bounding box center [621, 231] width 64 height 19
click at [721, 254] on div "From House Details Brigade Cornerstone Utopia, Varthur Road, Bengaluru, Karnata…" at bounding box center [704, 219] width 900 height 201
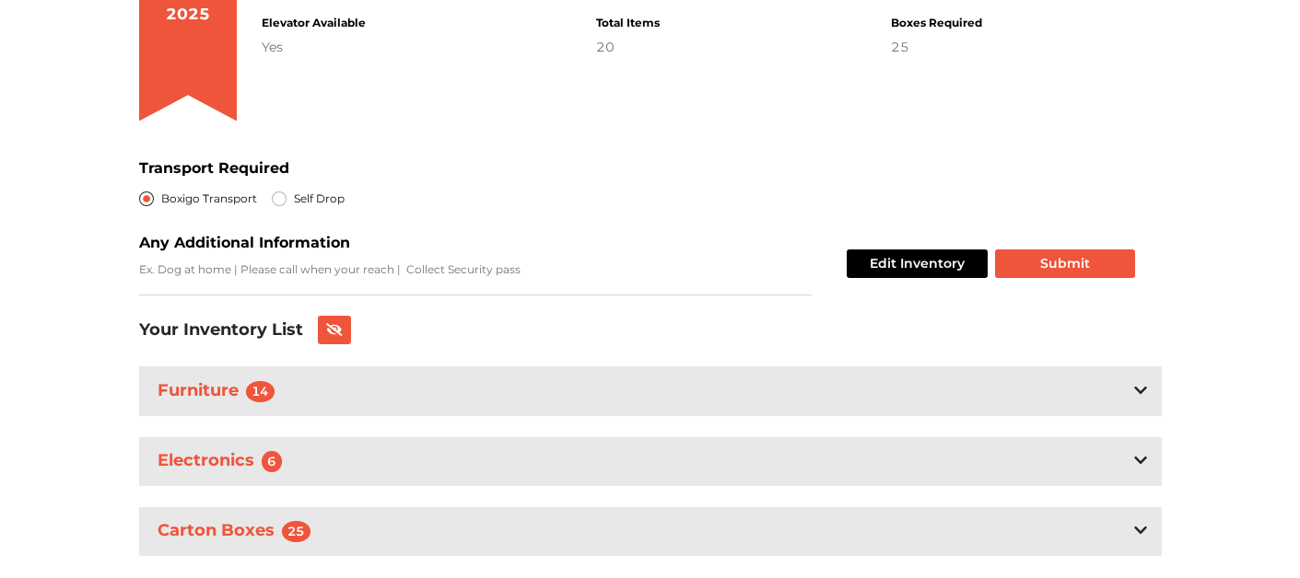
scroll to position [279, 0]
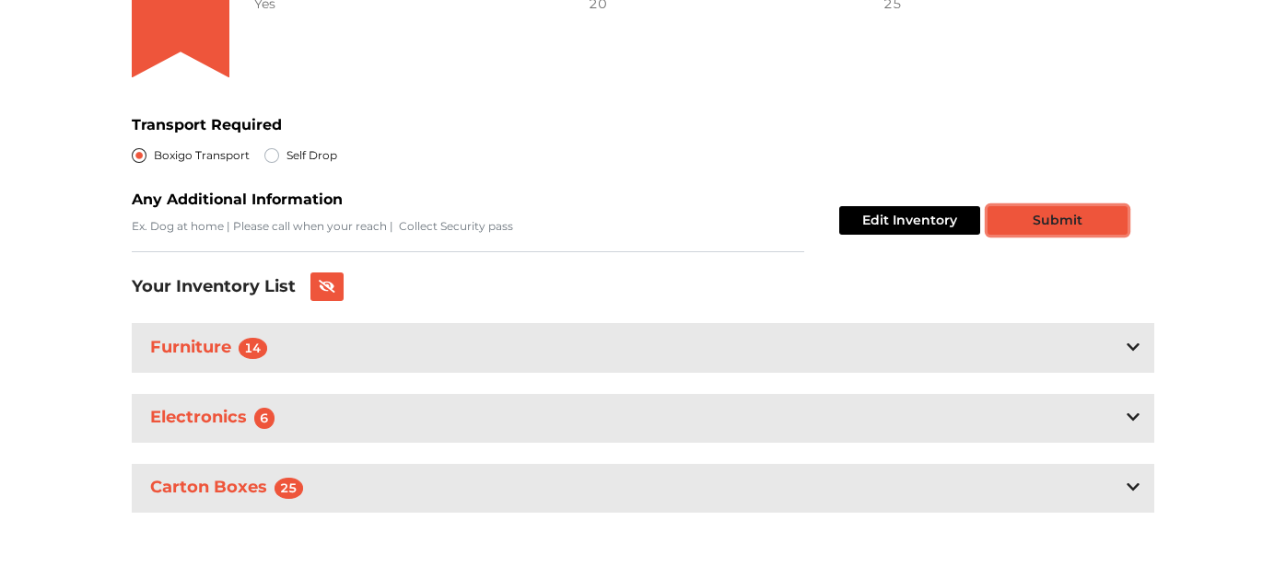
click at [1060, 214] on button "Submit" at bounding box center [1057, 220] width 140 height 29
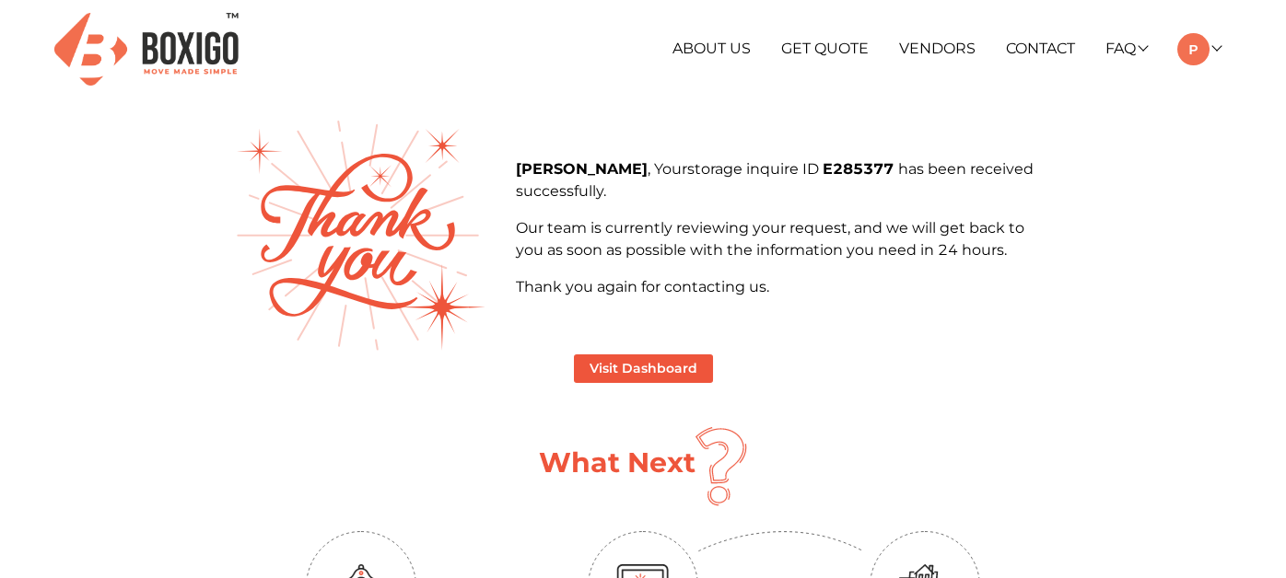
drag, startPoint x: 794, startPoint y: 274, endPoint x: 714, endPoint y: 281, distance: 80.4
click at [714, 281] on p "Thank you again for contacting us." at bounding box center [784, 287] width 536 height 22
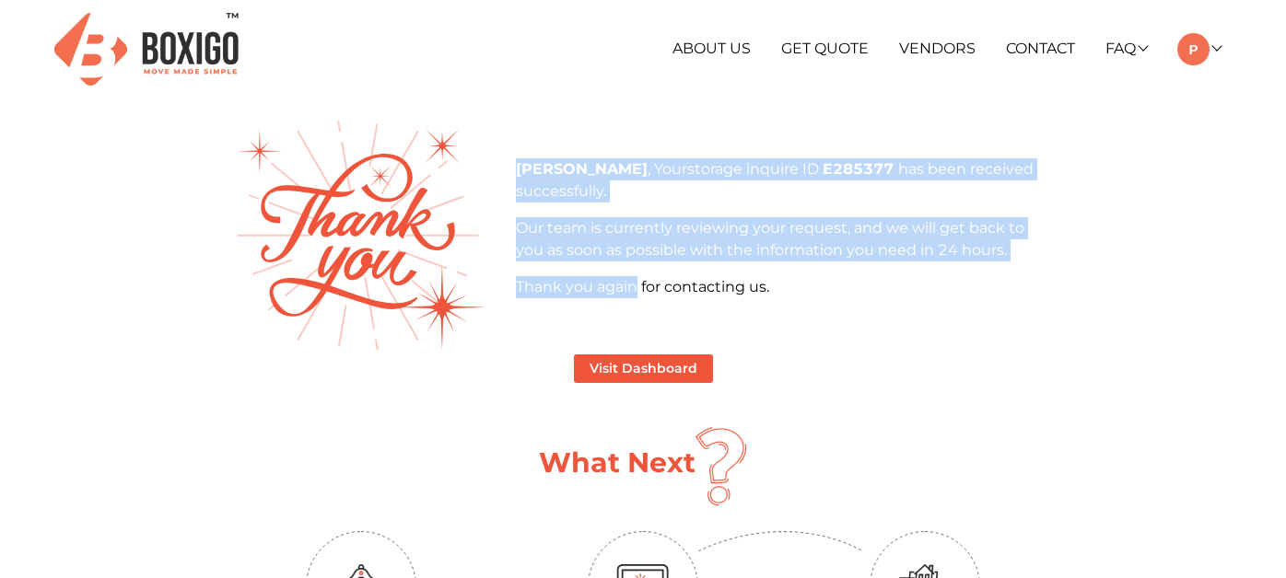
drag, startPoint x: 632, startPoint y: 268, endPoint x: 514, endPoint y: 175, distance: 150.2
click at [514, 175] on div "Prapti , Your storage inquire ID E285377 has been received successfully. Our te…" at bounding box center [784, 235] width 564 height 155
